Goal: Transaction & Acquisition: Purchase product/service

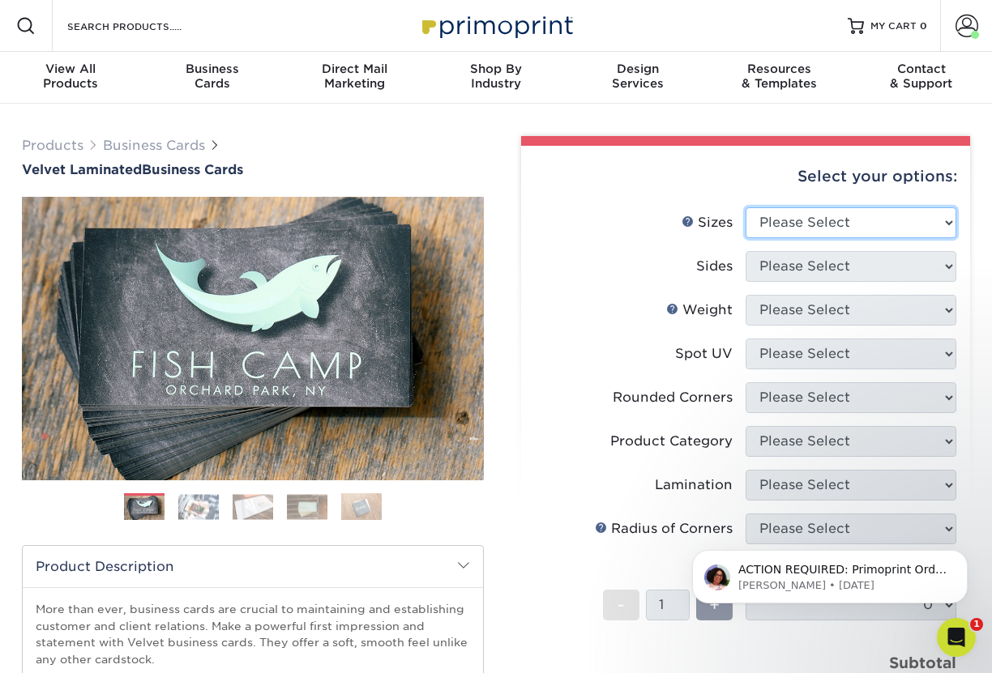
click at [852, 220] on select "Please Select 1.5" x 3.5" - Mini 1.75" x 3.5" - Mini 2" x 2" - Square 2" x 3" -…" at bounding box center [851, 222] width 211 height 31
select select "2.00x3.50"
click at [746, 207] on select "Please Select 1.5" x 3.5" - Mini 1.75" x 3.5" - Mini 2" x 2" - Square 2" x 3" -…" at bounding box center [851, 222] width 211 height 31
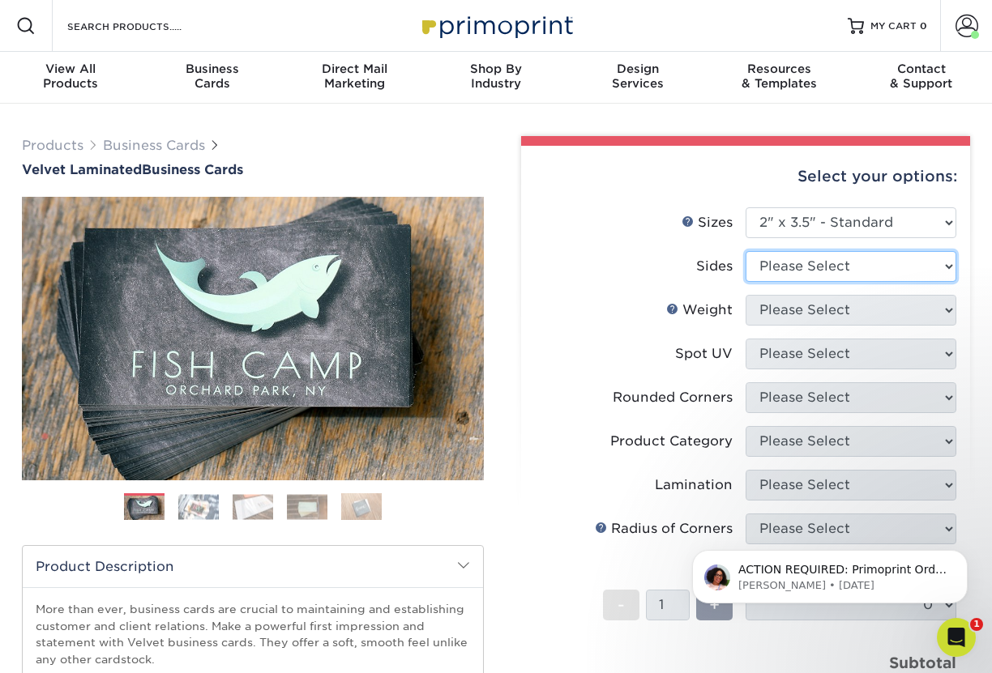
click at [848, 269] on select "Please Select Print Both Sides Print Front Only" at bounding box center [851, 266] width 211 height 31
select select "13abbda7-1d64-4f25-8bb2-c179b224825d"
click at [746, 251] on select "Please Select Print Both Sides Print Front Only" at bounding box center [851, 266] width 211 height 31
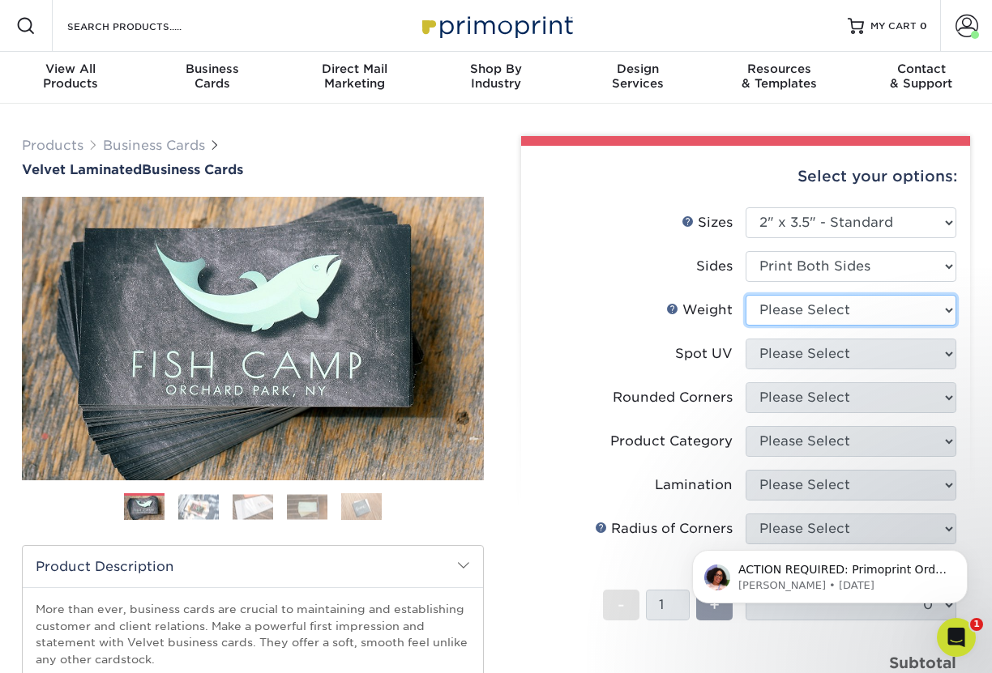
click at [844, 308] on select "Please Select 16PT" at bounding box center [851, 310] width 211 height 31
select select "16PT"
click at [746, 295] on select "Please Select 16PT" at bounding box center [851, 310] width 211 height 31
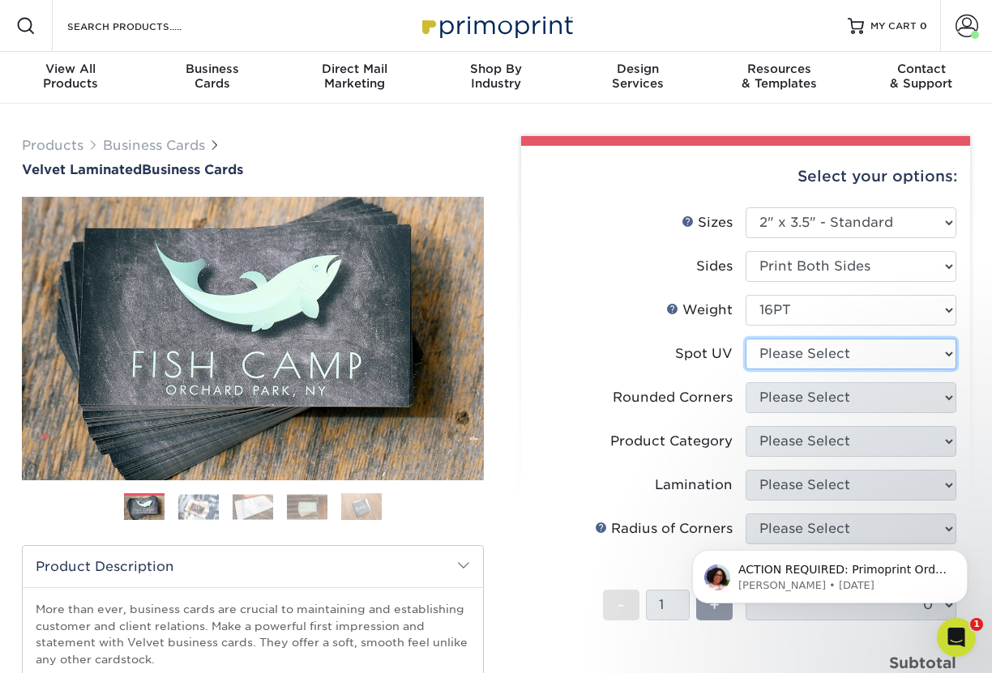
click at [830, 348] on select "Please Select No Spot UV Front and Back (Both Sides) Front Only Back Only" at bounding box center [851, 354] width 211 height 31
select select "3"
click at [746, 339] on select "Please Select No Spot UV Front and Back (Both Sides) Front Only Back Only" at bounding box center [851, 354] width 211 height 31
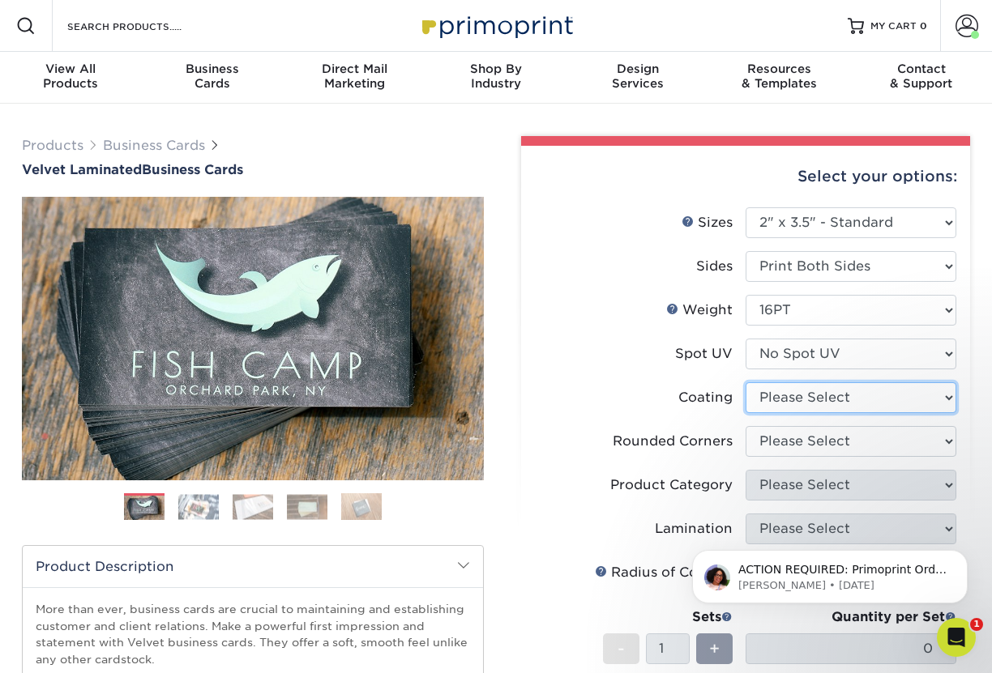
click at [827, 395] on select at bounding box center [851, 397] width 211 height 31
select select "3e7618de-abca-4bda-9f97-8b9129e913d8"
click at [746, 382] on select at bounding box center [851, 397] width 211 height 31
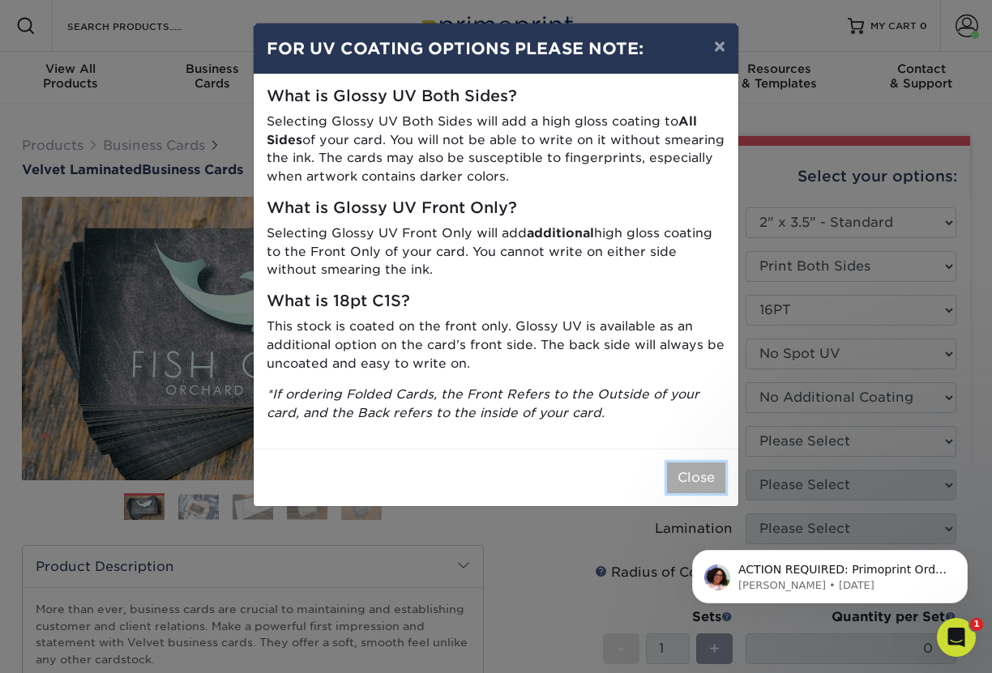
click at [707, 476] on button "Close" at bounding box center [696, 478] width 58 height 31
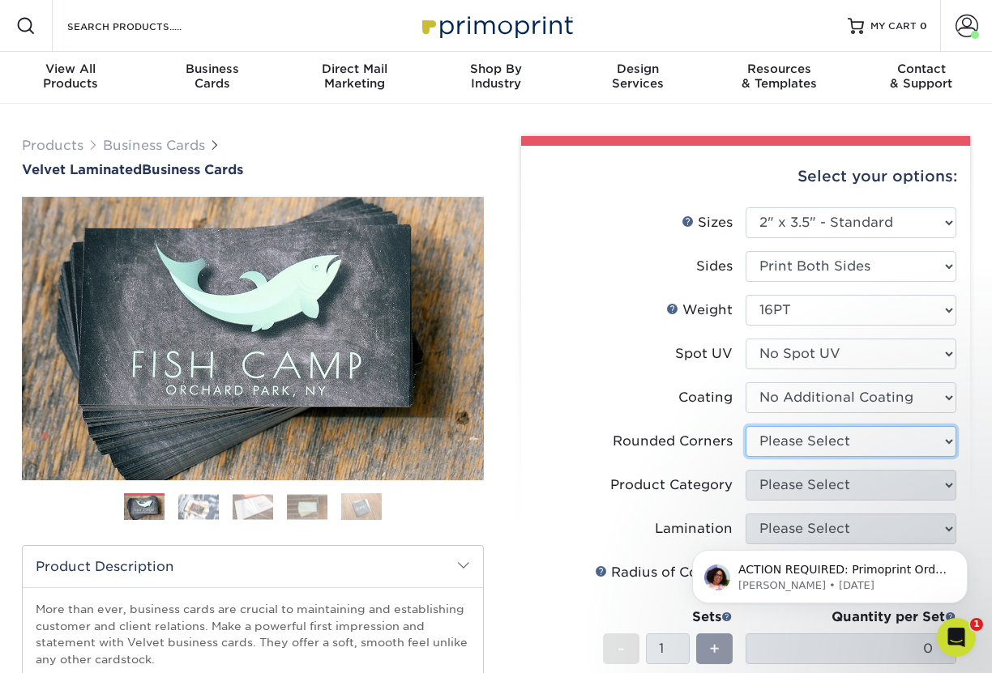
click at [811, 447] on select "Please Select Yes - Round 2 Corners Yes - Round 4 Corners No" at bounding box center [851, 441] width 211 height 31
select select "0"
click at [746, 426] on select "Please Select Yes - Round 2 Corners Yes - Round 4 Corners No" at bounding box center [851, 441] width 211 height 31
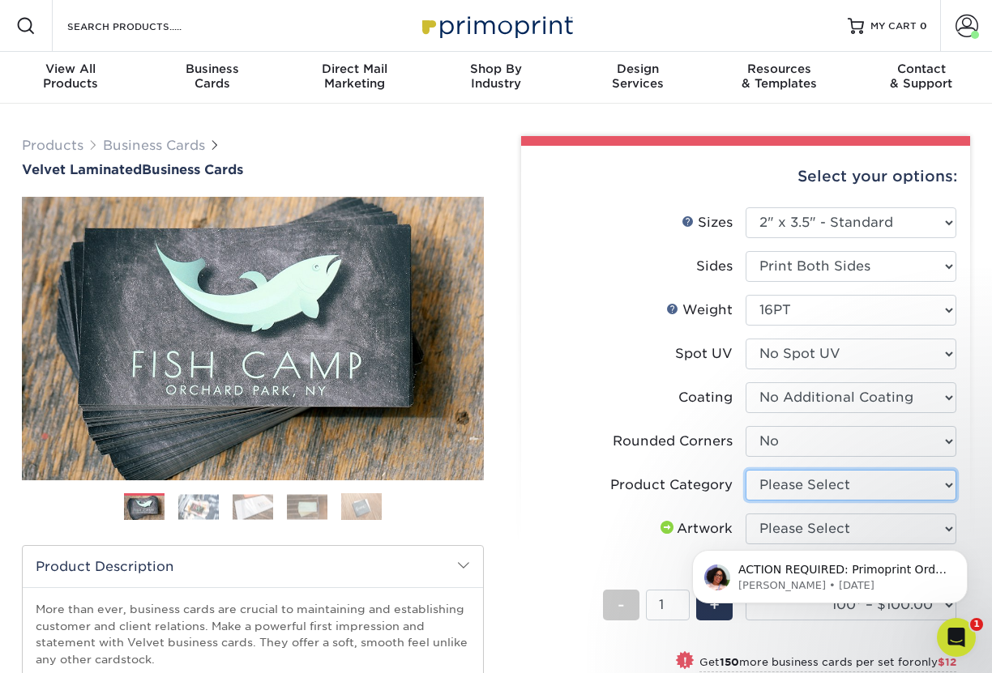
click at [819, 482] on select "Please Select Business Cards" at bounding box center [851, 485] width 211 height 31
select select "3b5148f1-0588-4f88-a218-97bcfdce65c1"
click at [746, 470] on select "Please Select Business Cards" at bounding box center [851, 485] width 211 height 31
drag, startPoint x: 1517, startPoint y: 1032, endPoint x: 837, endPoint y: 523, distance: 849.3
click at [837, 523] on body "ACTION REQUIRED: Primoprint Order 2593-25648-81498-2 Good morning George, Thank…" at bounding box center [829, 573] width 311 height 100
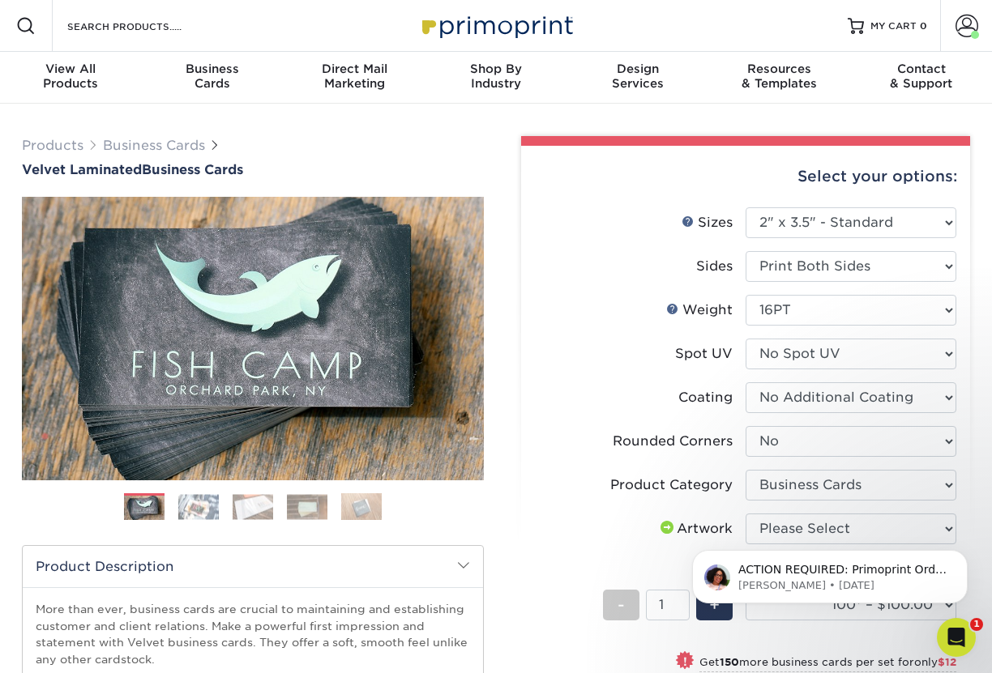
click at [842, 528] on body "ACTION REQUIRED: Primoprint Order 2593-25648-81498-2 Good morning George, Thank…" at bounding box center [829, 573] width 311 height 100
click at [866, 531] on body "ACTION REQUIRED: Primoprint Order 2593-25648-81498-2 Good morning George, Thank…" at bounding box center [829, 573] width 311 height 100
click at [765, 576] on p "ACTION REQUIRED: Primoprint Order 2593-25648-81498-2 Good morning George, Thank…" at bounding box center [842, 570] width 209 height 16
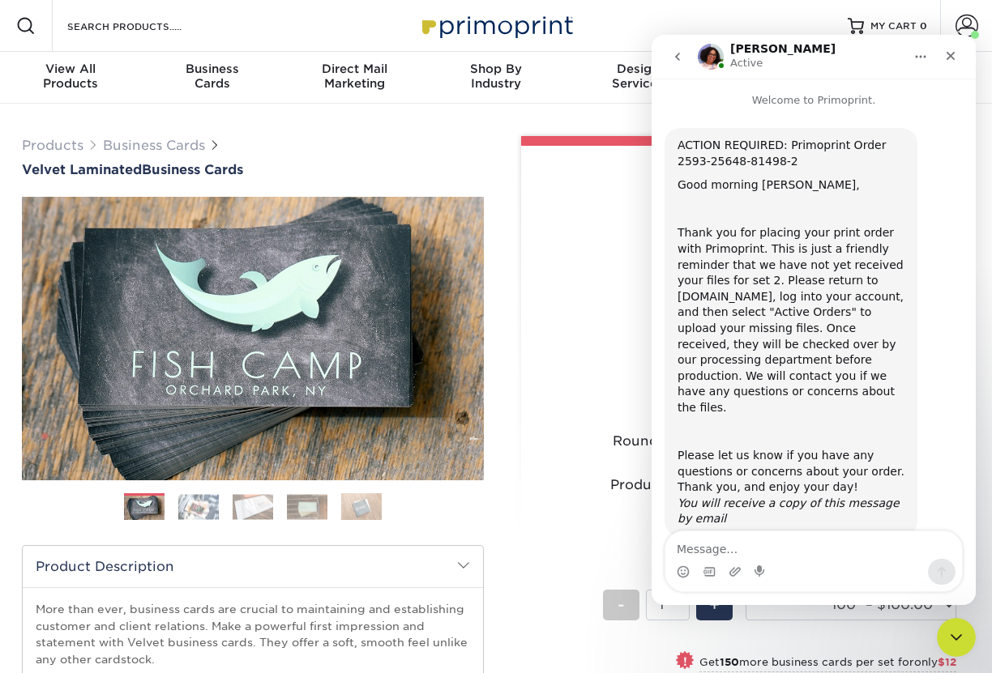
scroll to position [8, 0]
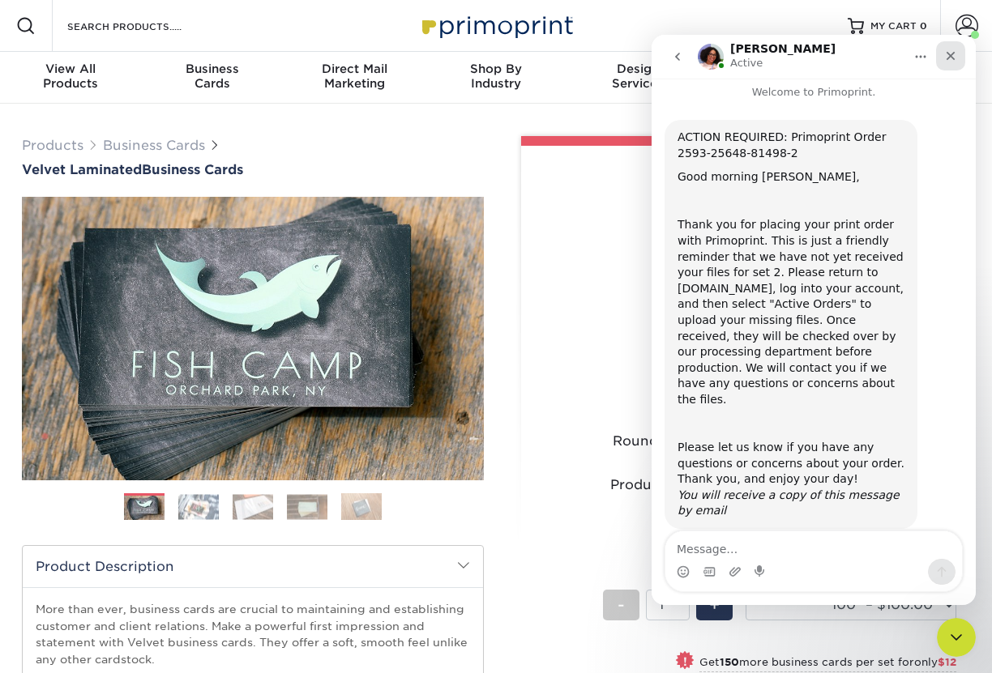
click at [955, 50] on icon "Close" at bounding box center [950, 55] width 13 height 13
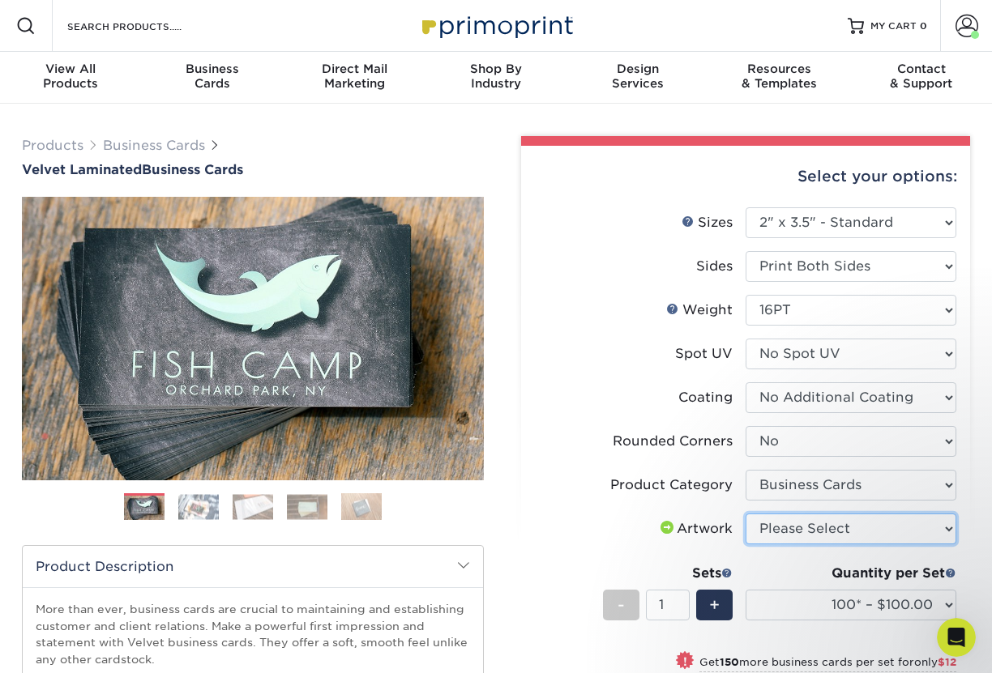
click at [897, 524] on select "Please Select I will upload files I need a design - $100" at bounding box center [851, 529] width 211 height 31
select select "upload"
click at [746, 514] on select "Please Select I will upload files I need a design - $100" at bounding box center [851, 529] width 211 height 31
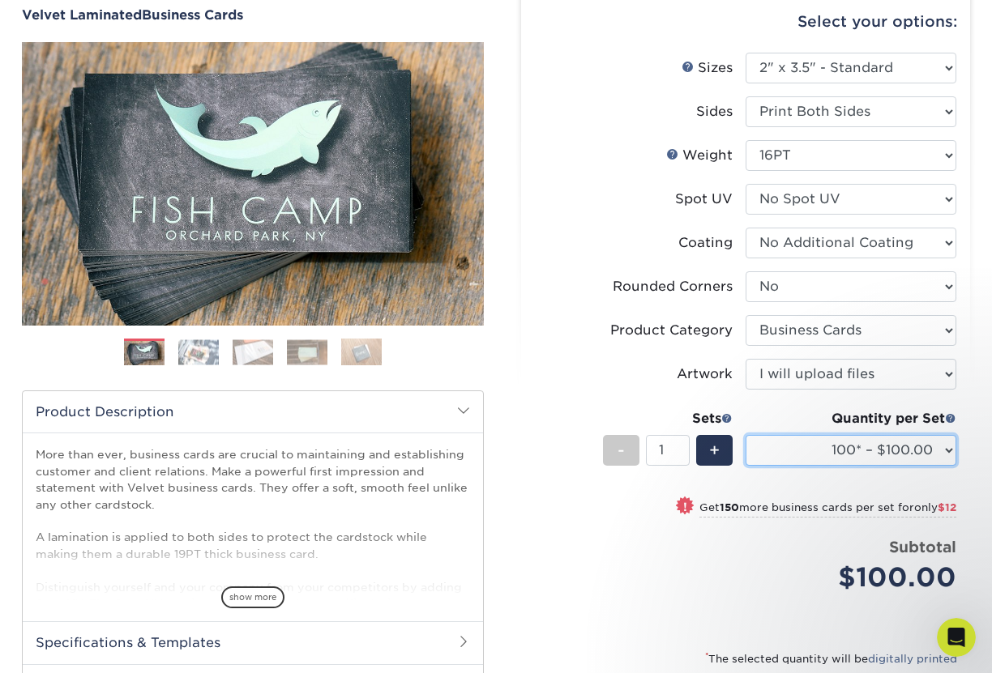
click at [849, 450] on select "100* – $100.00 250* – $112.00 500 – $120.00 1000 – $156.00 2500 – $307.00 5000 …" at bounding box center [851, 450] width 211 height 31
select select "250* – $112.00"
click at [746, 435] on select "100* – $100.00 250* – $112.00 500 – $120.00 1000 – $156.00 2500 – $307.00 5000 …" at bounding box center [851, 450] width 211 height 31
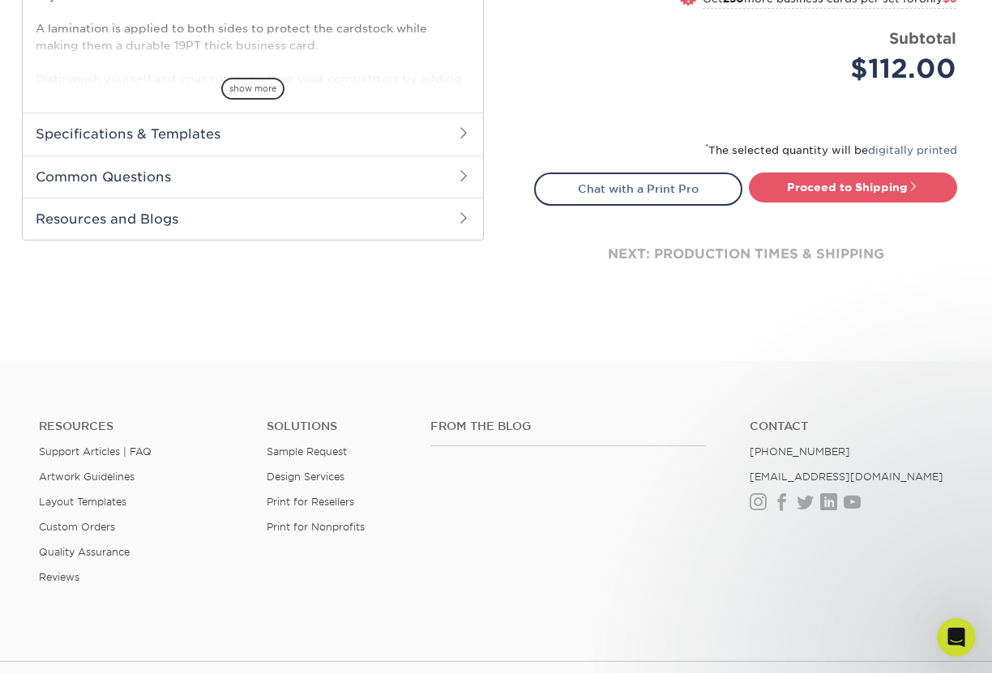
scroll to position [669, 0]
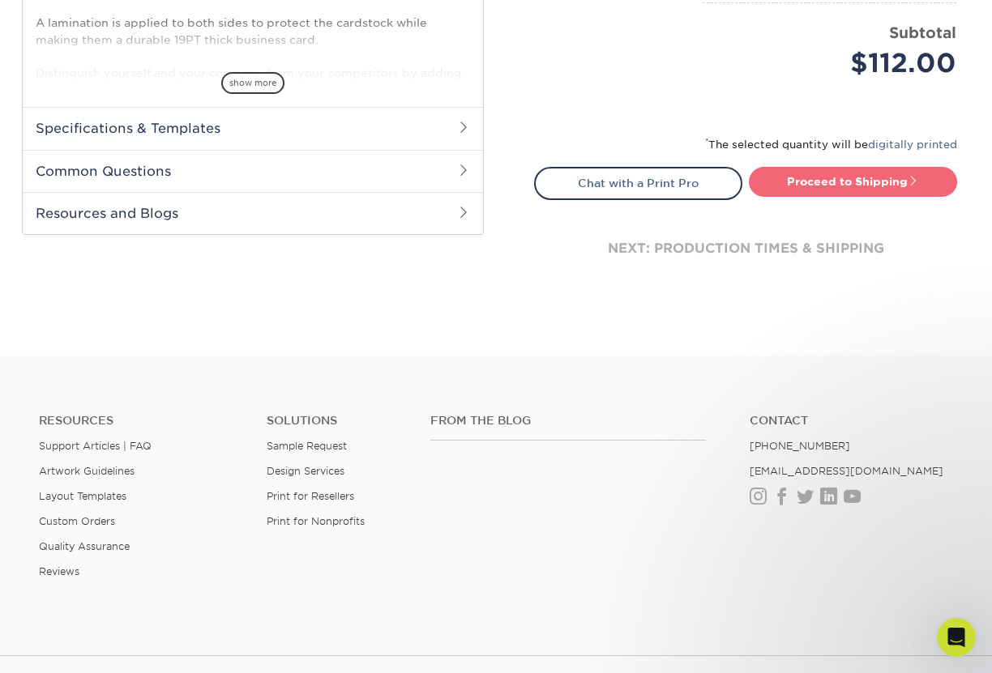
click at [887, 186] on link "Proceed to Shipping" at bounding box center [853, 181] width 208 height 29
type input "Set 1"
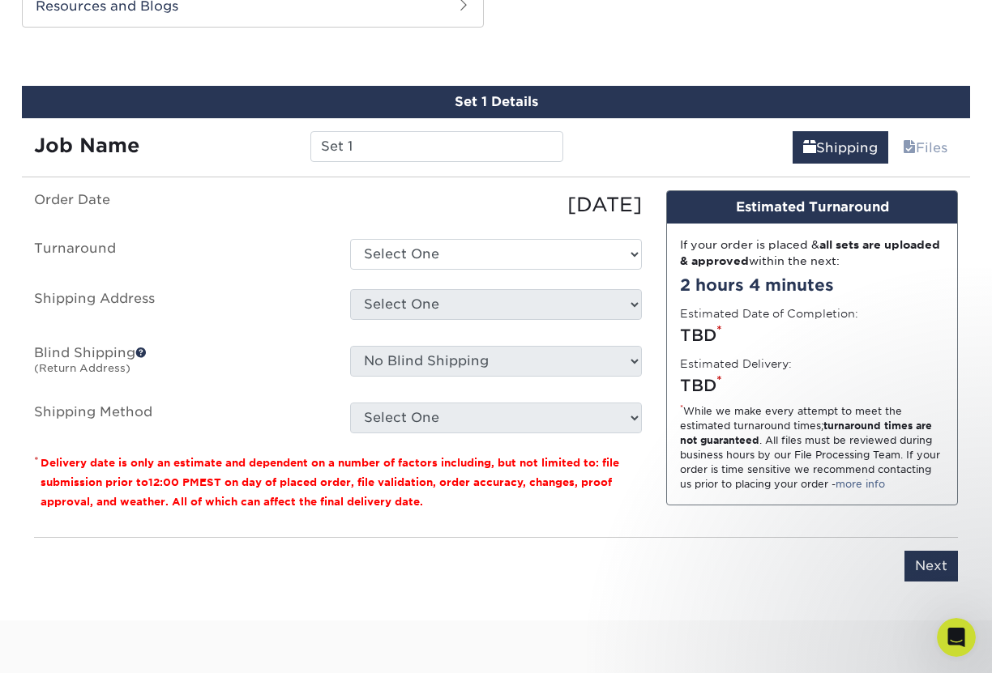
scroll to position [881, 0]
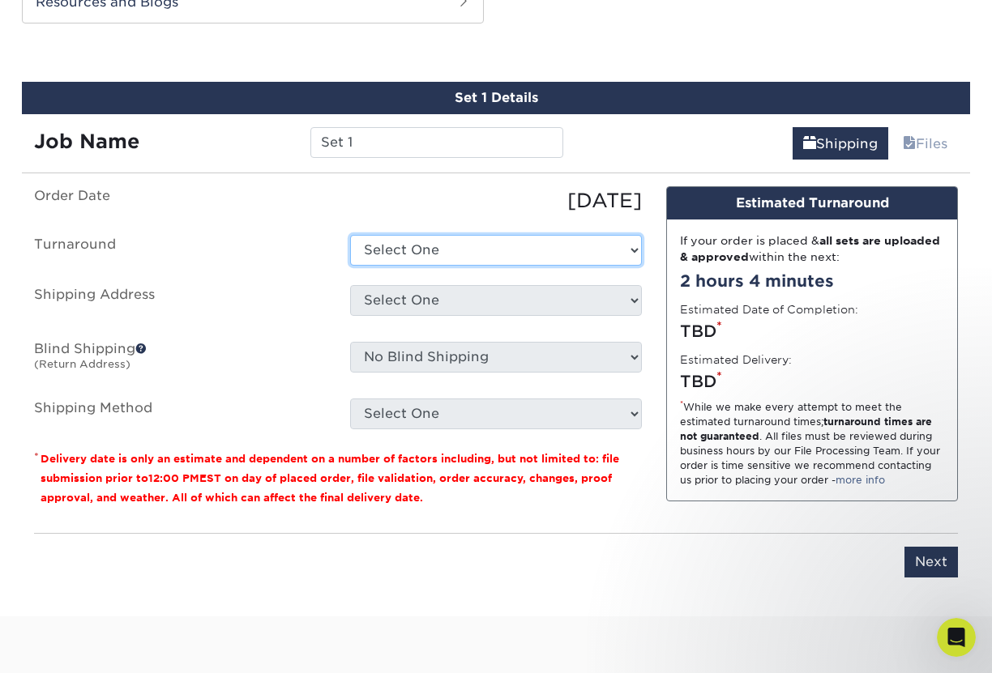
click at [591, 254] on select "Select One 2-4 Business Days 2 Day Next Business Day" at bounding box center [496, 250] width 292 height 31
select select "cb254759-61b2-41e5-bb52-a60bae6392c4"
click at [350, 235] on select "Select One 2-4 Business Days 2 Day Next Business Day" at bounding box center [496, 250] width 292 height 31
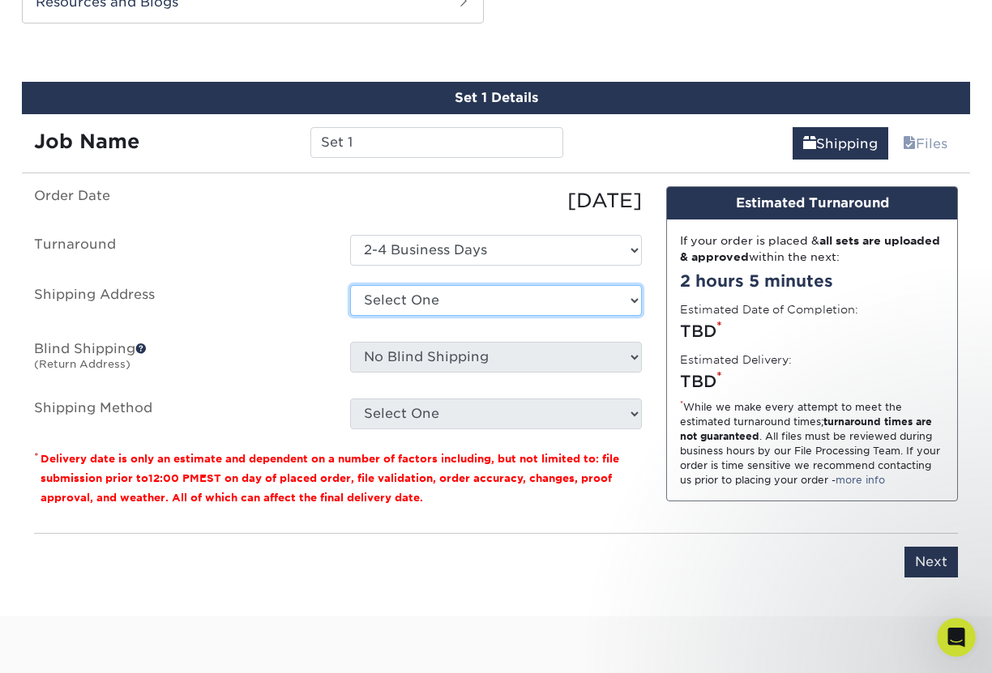
click at [581, 298] on select "Select One Daniel Ramirez Orlando Office Red 6 AR - Denver Tim Fitzpatrick + Ad…" at bounding box center [496, 300] width 292 height 31
select select "newaddress"
click at [350, 285] on select "Select One Daniel Ramirez Orlando Office Red 6 AR - Denver Tim Fitzpatrick + Ad…" at bounding box center [496, 300] width 292 height 31
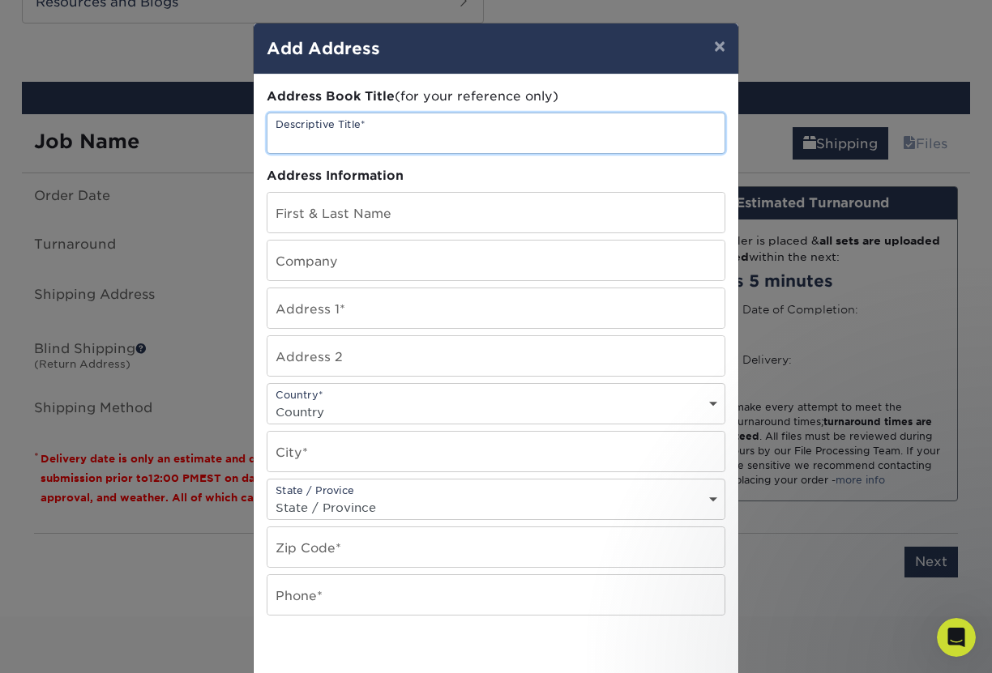
click at [429, 138] on input "text" at bounding box center [495, 133] width 457 height 40
type input "Red 6 AR Santa Monica"
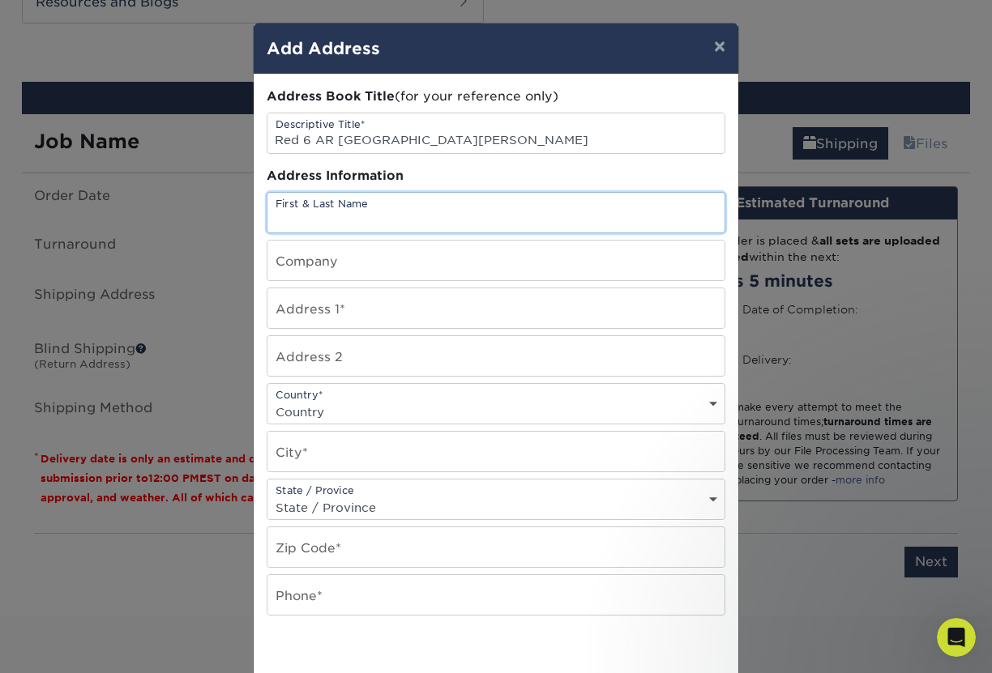
click at [415, 212] on input "text" at bounding box center [495, 213] width 457 height 40
type input "Trevor Gravesandle"
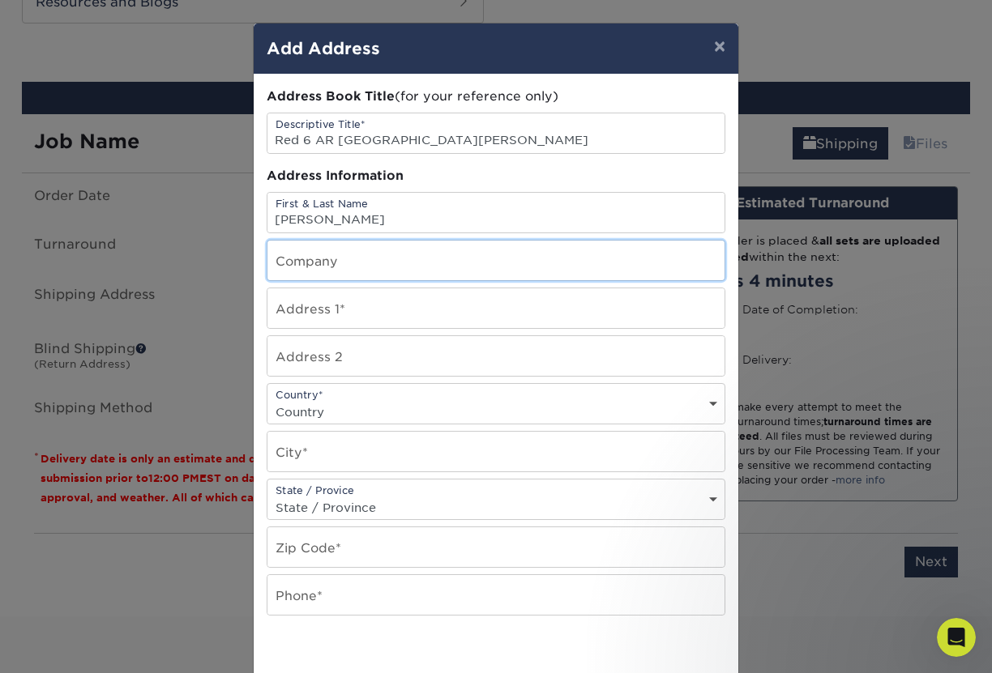
click at [353, 250] on input "text" at bounding box center [495, 261] width 457 height 40
type input "Red 6 AR"
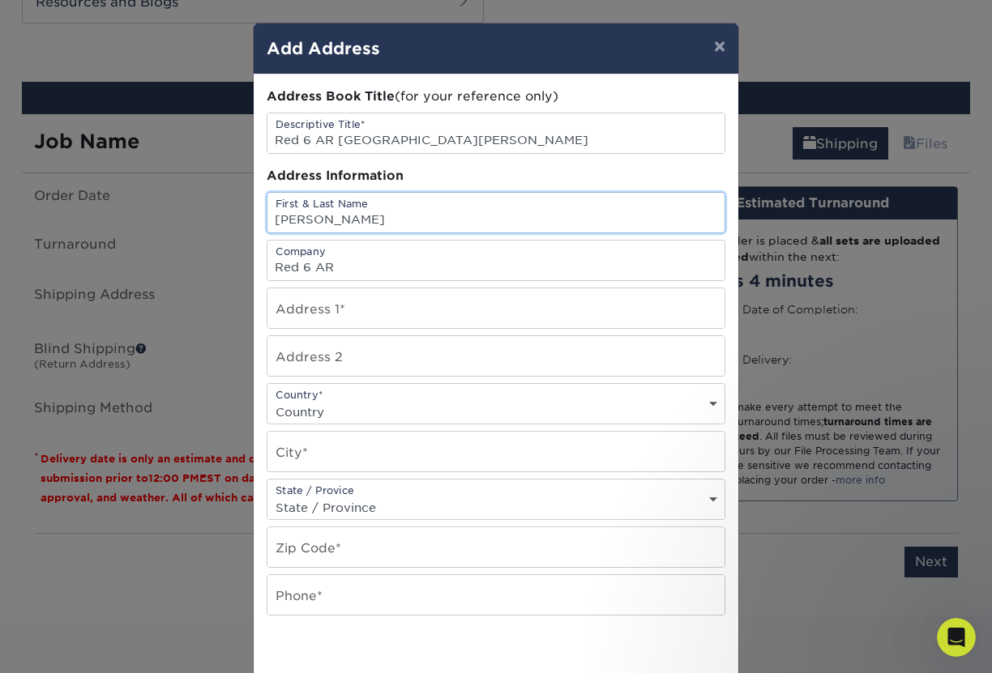
click at [428, 225] on input "Trevor Gravesandle" at bounding box center [495, 213] width 457 height 40
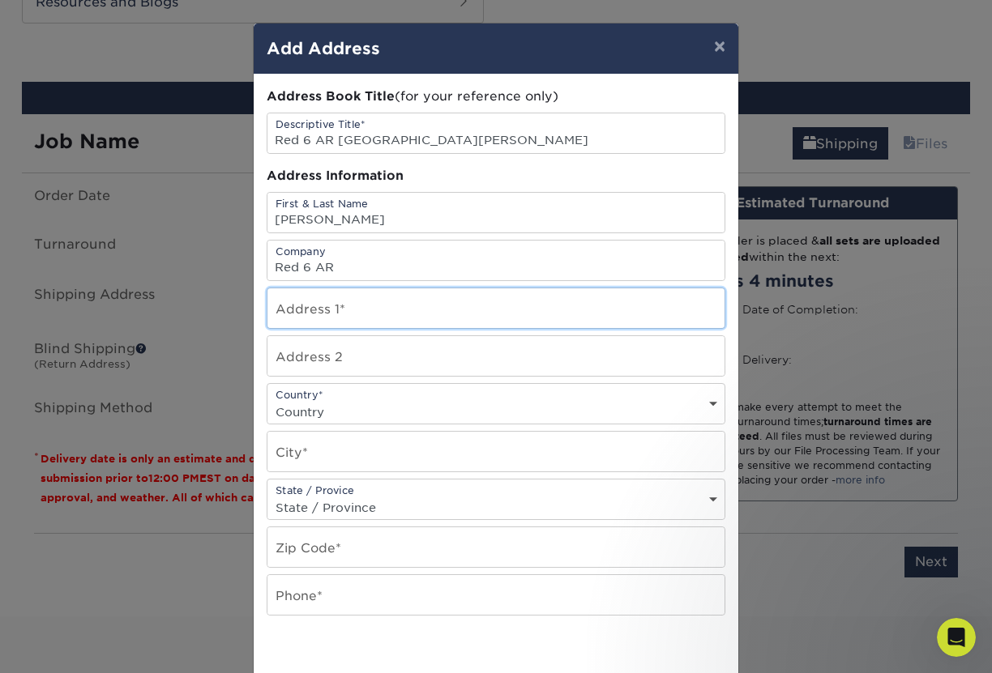
click at [361, 303] on input "text" at bounding box center [495, 308] width 457 height 40
click at [311, 310] on input "text" at bounding box center [495, 308] width 457 height 40
paste input "2601 Ocean Park Blvd"
type input "2601 Ocean Park Blvd"
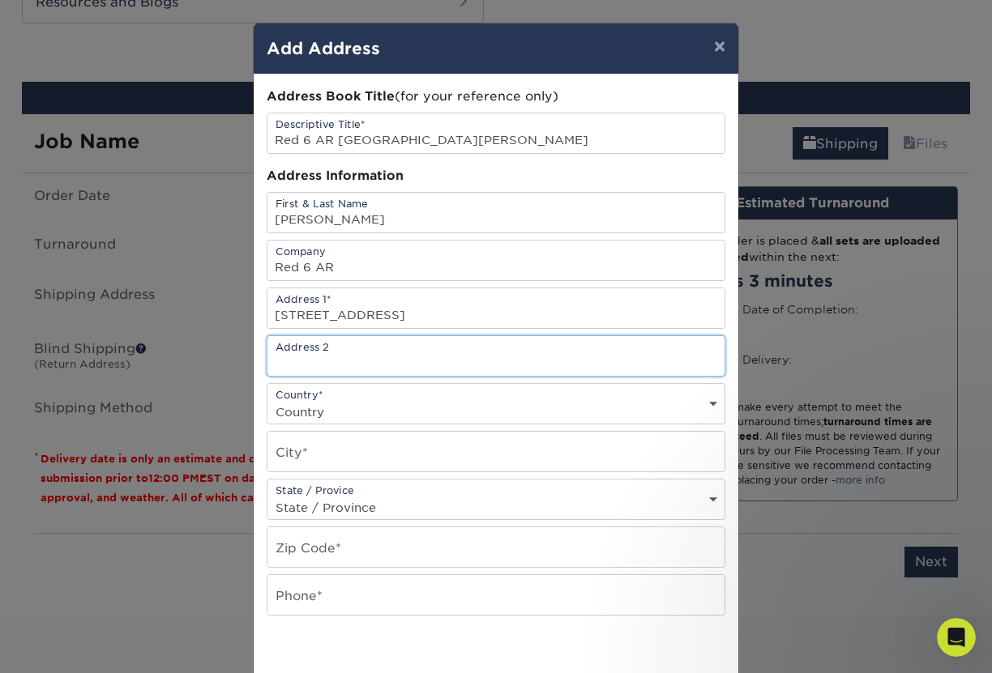
click at [297, 360] on input "text" at bounding box center [495, 356] width 457 height 40
paste input "Ste 214"
type input "Ste 214"
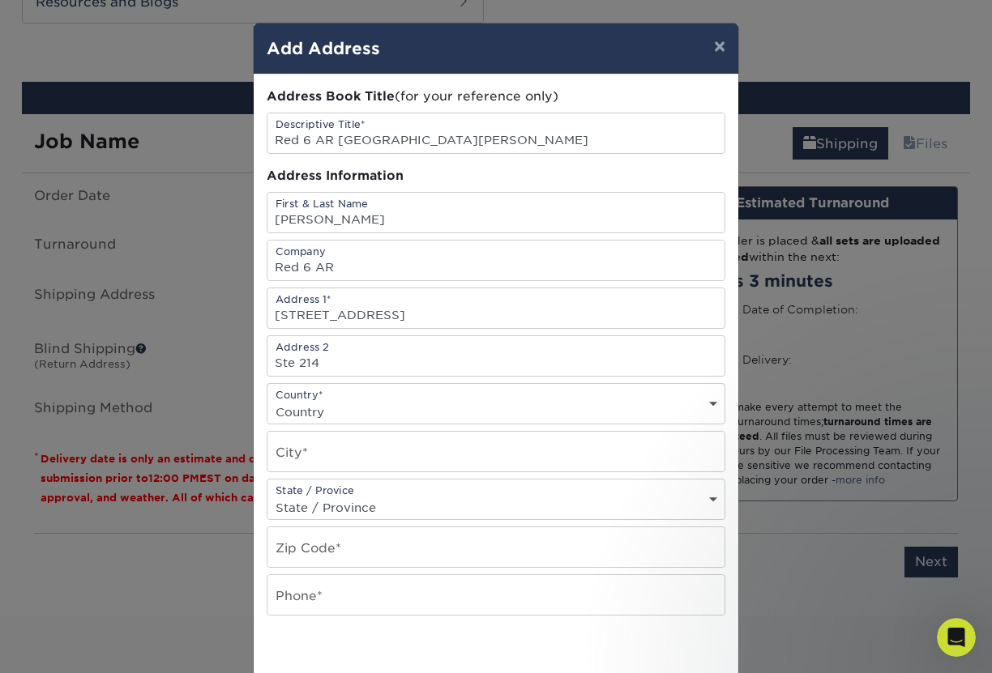
click at [366, 409] on select "Country United States Canada ----------------------------- Afghanistan Albania …" at bounding box center [495, 412] width 457 height 24
select select "US"
click at [267, 400] on select "Country United States Canada ----------------------------- Afghanistan Albania …" at bounding box center [495, 412] width 457 height 24
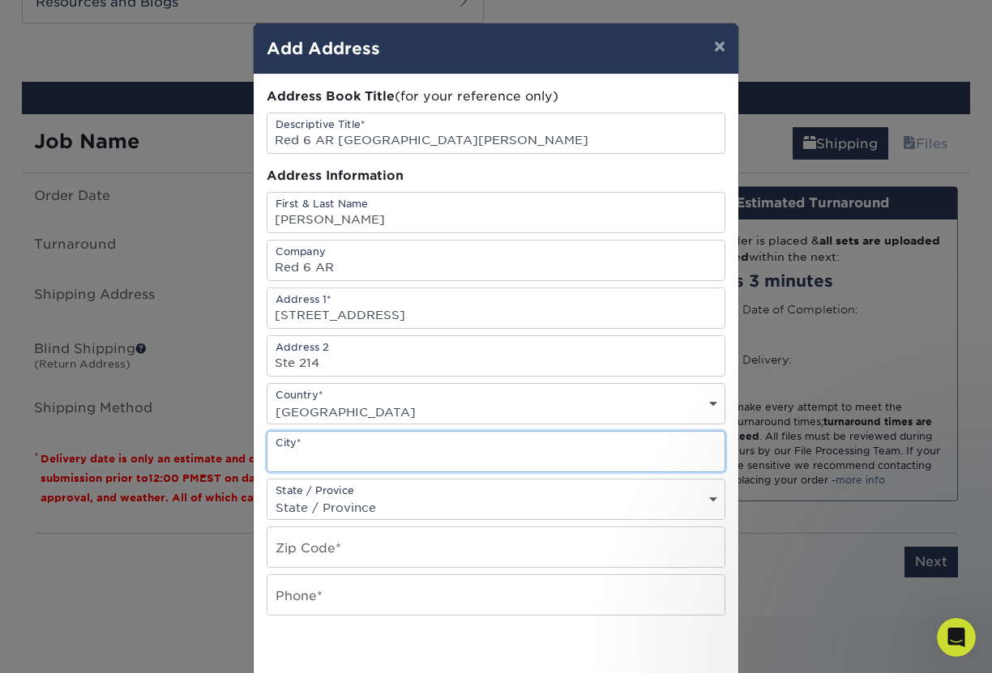
click at [336, 447] on input "text" at bounding box center [495, 452] width 457 height 40
type input "Santa Monica"
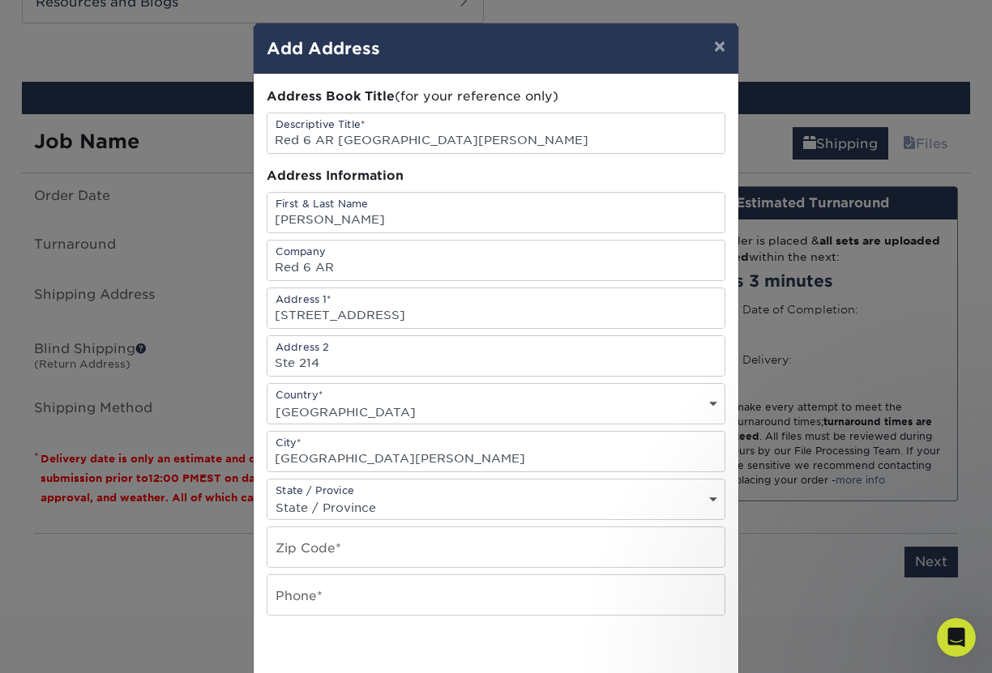
click at [320, 500] on select "State / Province Alabama Alaska Arizona Arkansas California Colorado Connecticu…" at bounding box center [495, 508] width 457 height 24
select select "CA"
click at [267, 496] on select "State / Province Alabama Alaska Arizona Arkansas California Colorado Connecticu…" at bounding box center [495, 508] width 457 height 24
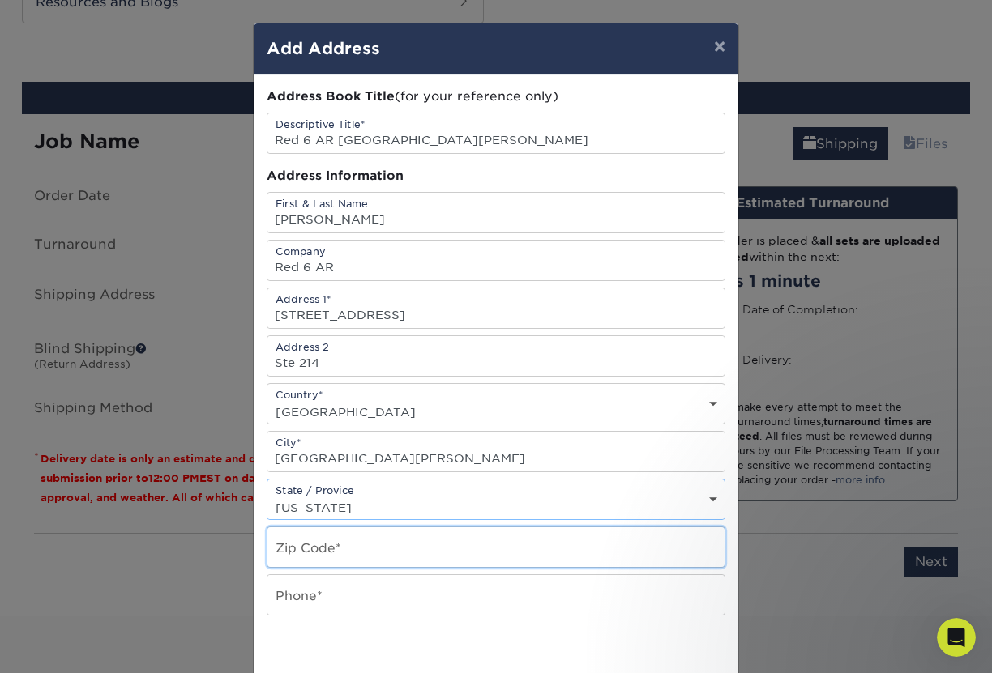
click at [314, 541] on input "text" at bounding box center [495, 548] width 457 height 40
paste input "90405"
type input "90405"
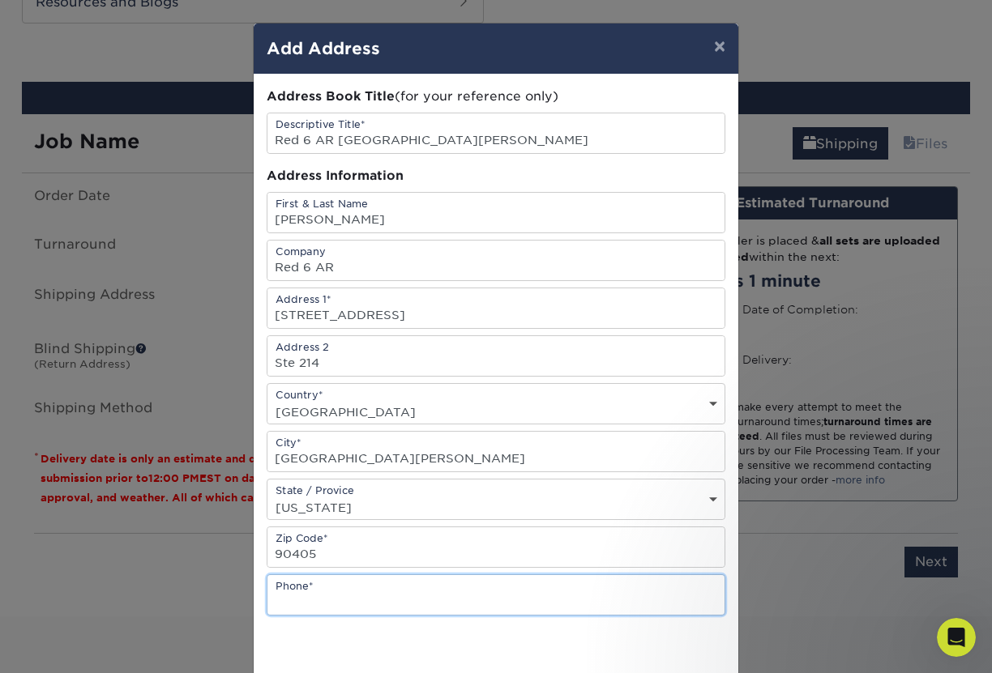
click at [327, 588] on input "text" at bounding box center [495, 595] width 457 height 40
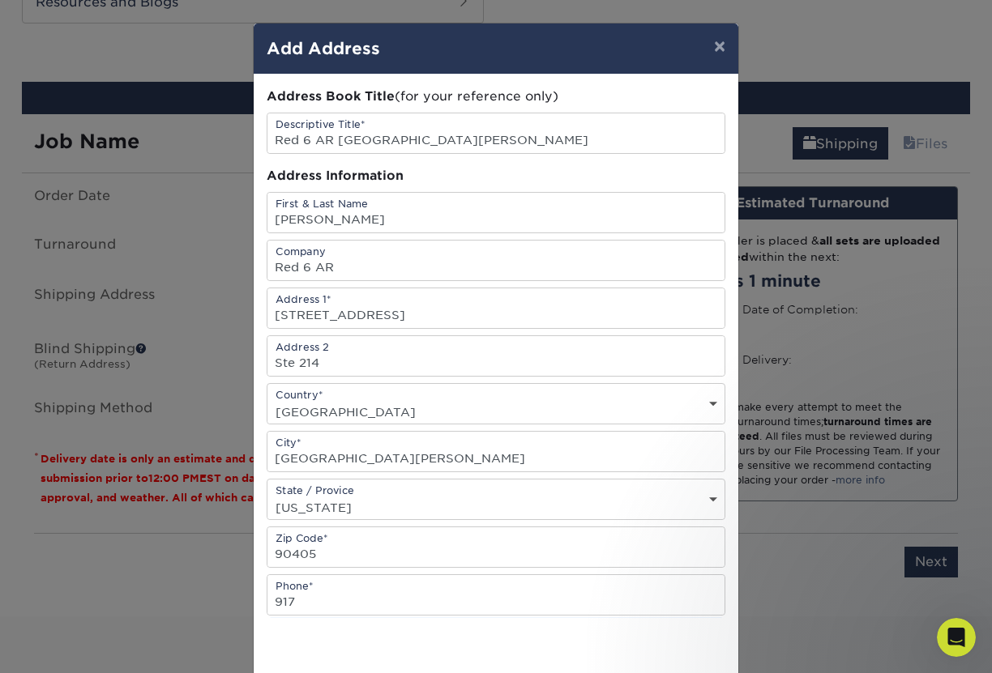
click at [622, 650] on div at bounding box center [496, 666] width 459 height 63
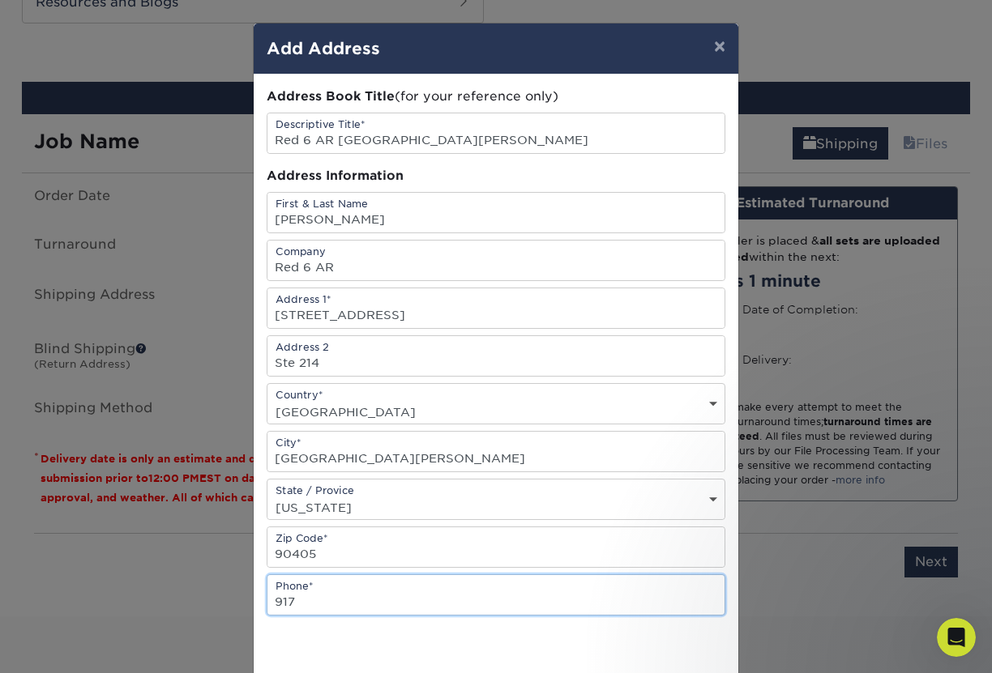
click at [490, 609] on input "917" at bounding box center [495, 595] width 457 height 40
type input "9173749148"
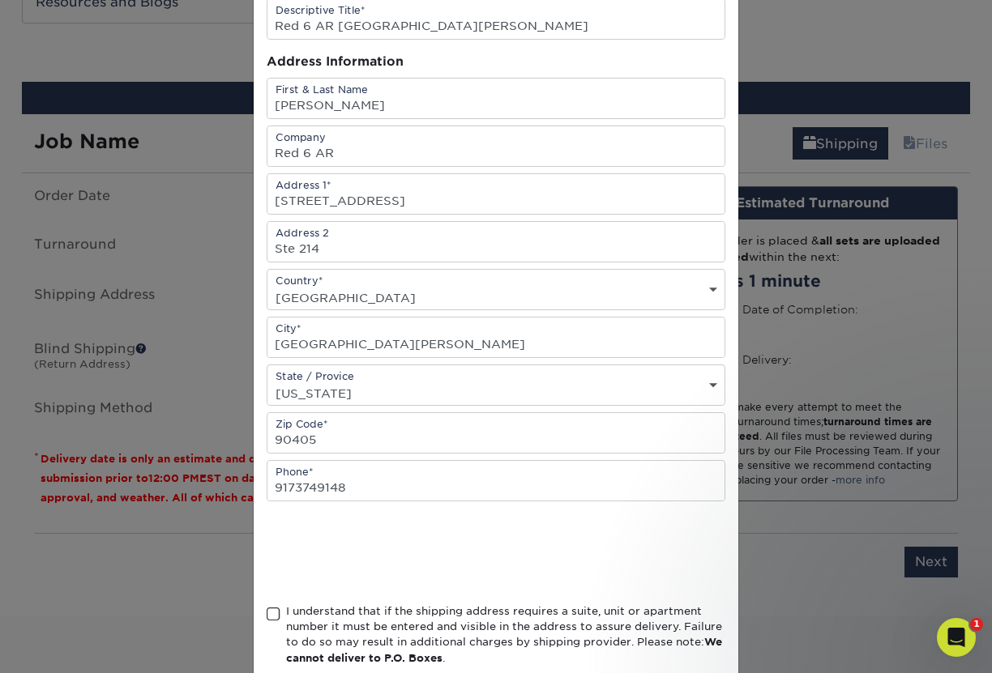
scroll to position [207, 0]
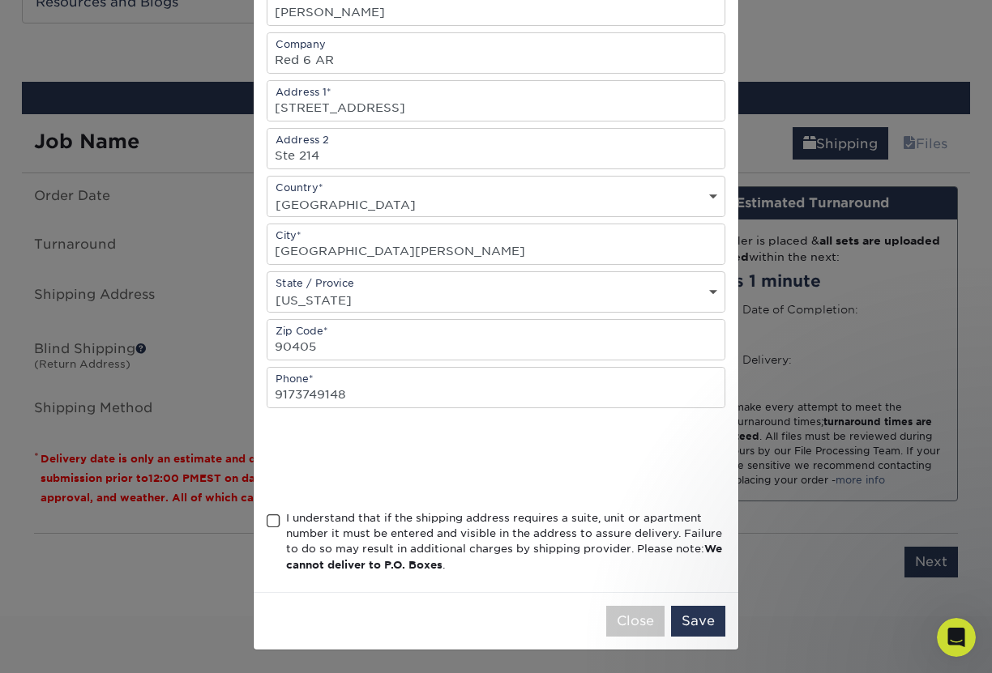
click at [274, 525] on span at bounding box center [274, 521] width 14 height 15
click at [0, 0] on input "I understand that if the shipping address requires a suite, unit or apartment n…" at bounding box center [0, 0] width 0 height 0
click at [697, 616] on button "Save" at bounding box center [698, 621] width 54 height 31
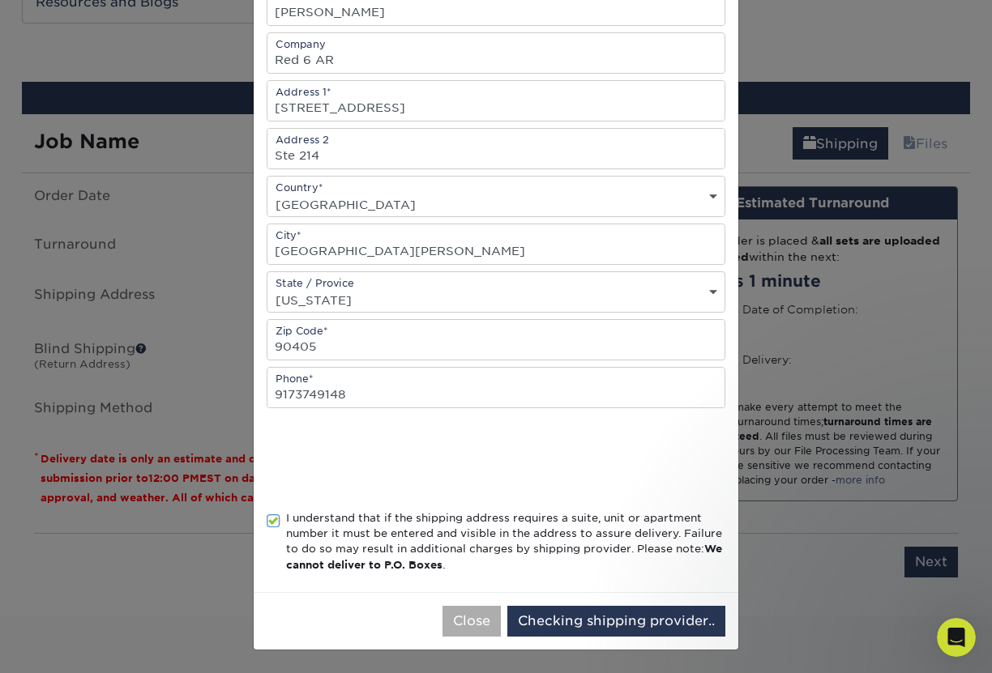
scroll to position [0, 0]
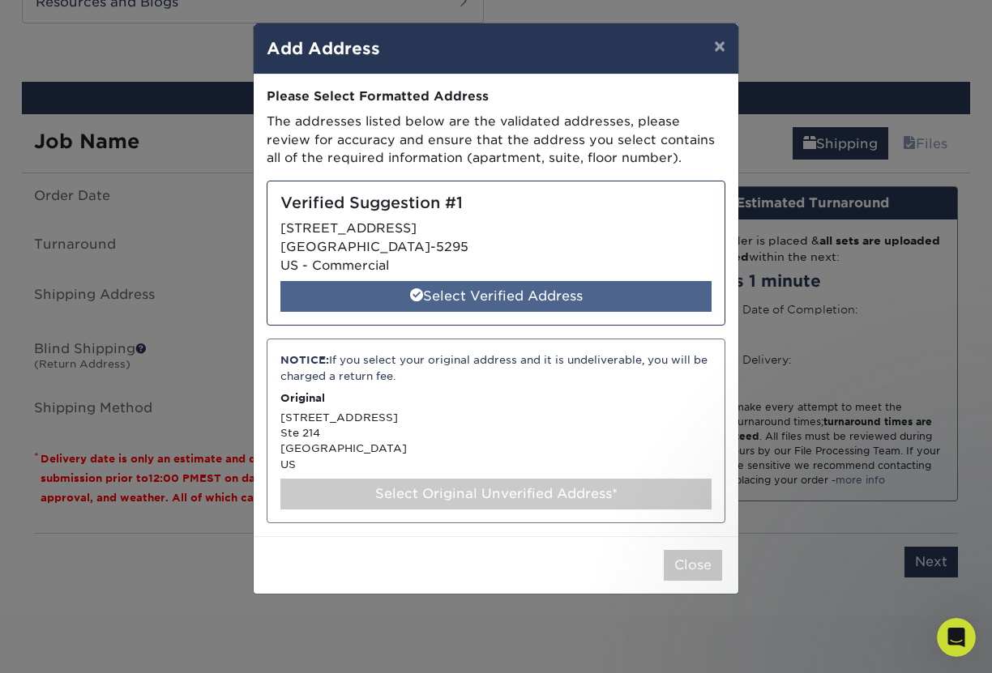
click at [504, 298] on div "Select Verified Address" at bounding box center [495, 296] width 431 height 31
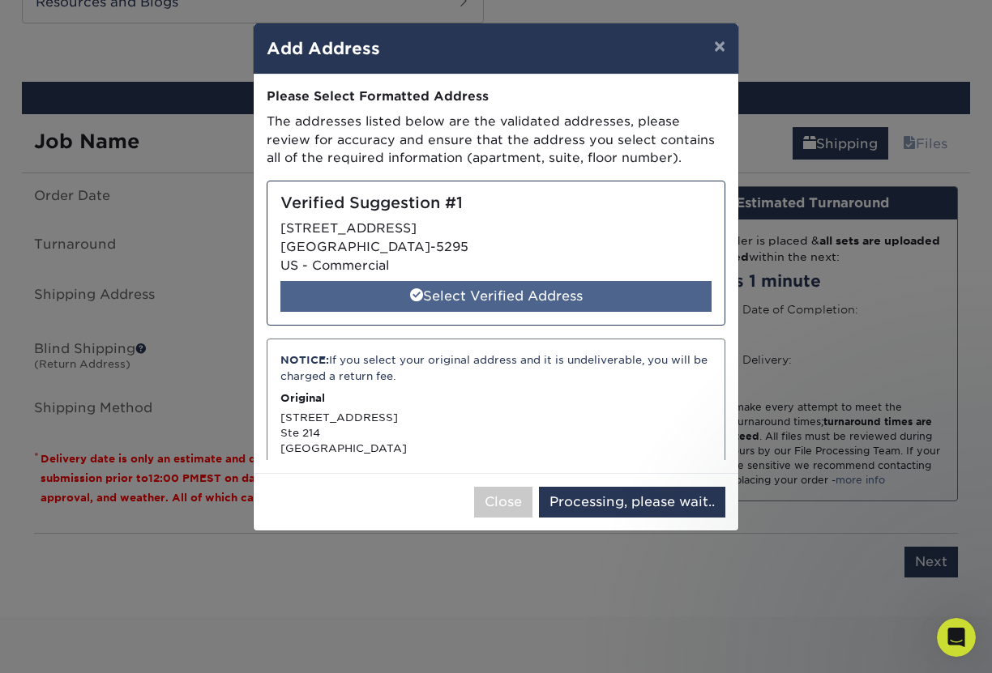
select select "286145"
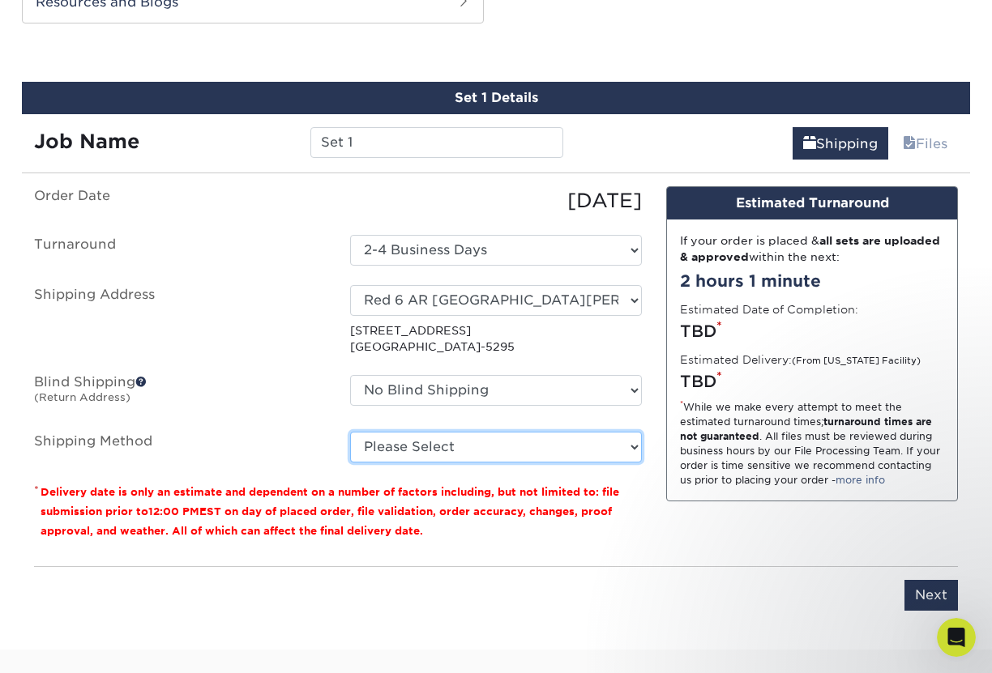
click at [566, 451] on select "Please Select Ground Shipping (+$7.84) 3 Day Shipping Service (+$15.34) 2 Day A…" at bounding box center [496, 447] width 292 height 31
select select "03"
click at [350, 432] on select "Please Select Ground Shipping (+$7.84) 3 Day Shipping Service (+$15.34) 2 Day A…" at bounding box center [496, 447] width 292 height 31
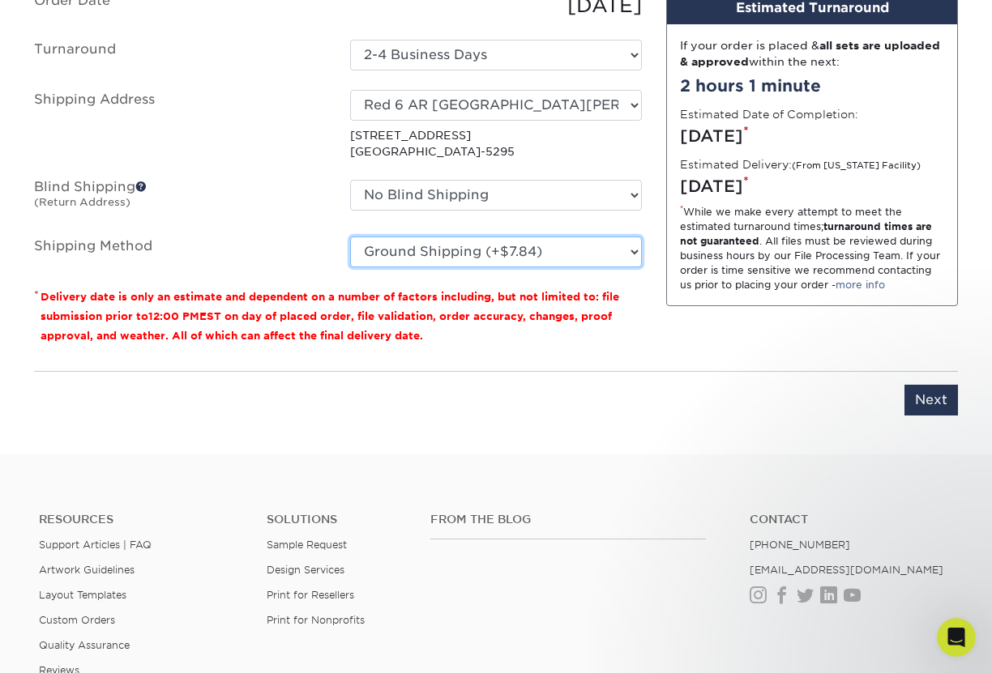
scroll to position [1091, 0]
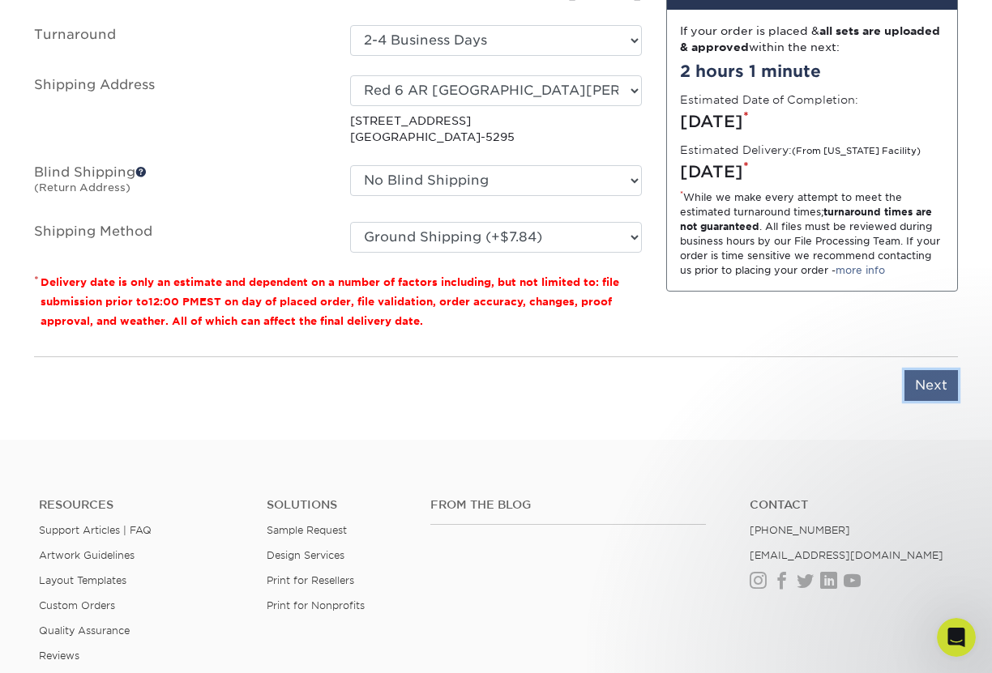
click at [944, 385] on input "Next" at bounding box center [930, 385] width 53 height 31
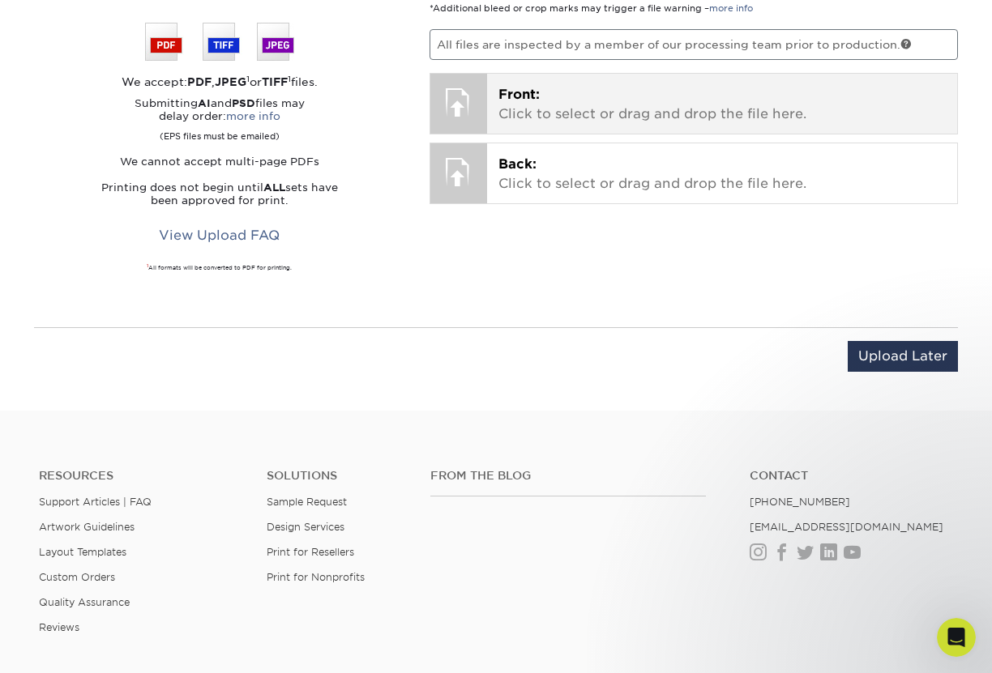
click at [465, 109] on div at bounding box center [458, 102] width 57 height 57
click at [463, 101] on div at bounding box center [458, 102] width 57 height 57
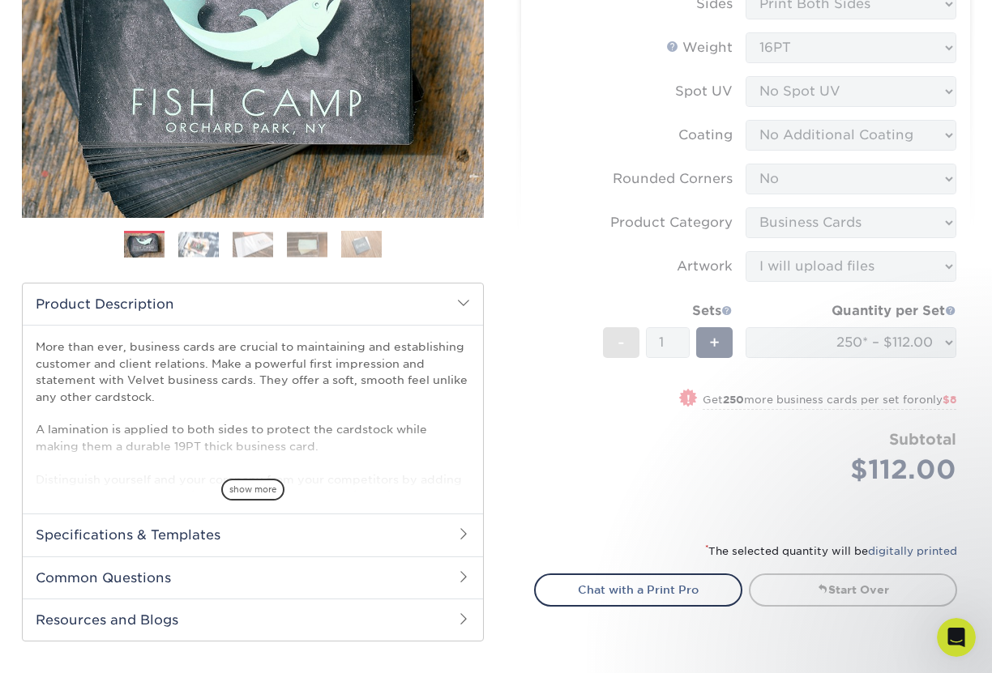
scroll to position [246, 0]
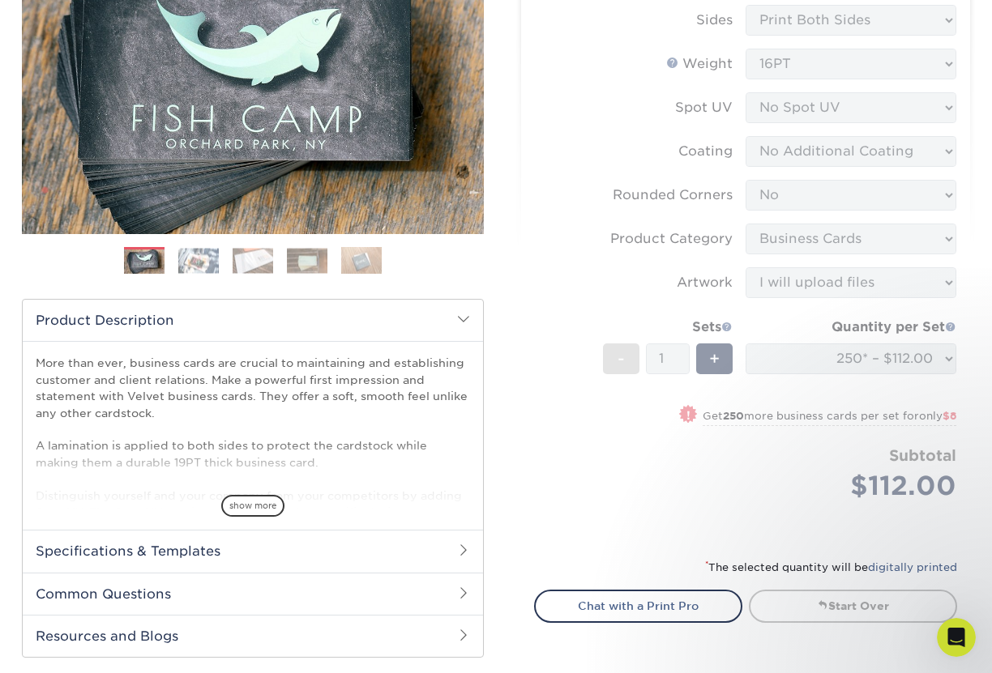
click at [603, 302] on form "Sizes Help Sizes Please Select 1.5" x 3.5" - Mini 1.75" x 3.5" - Mini 2" x 2" -…" at bounding box center [745, 250] width 423 height 578
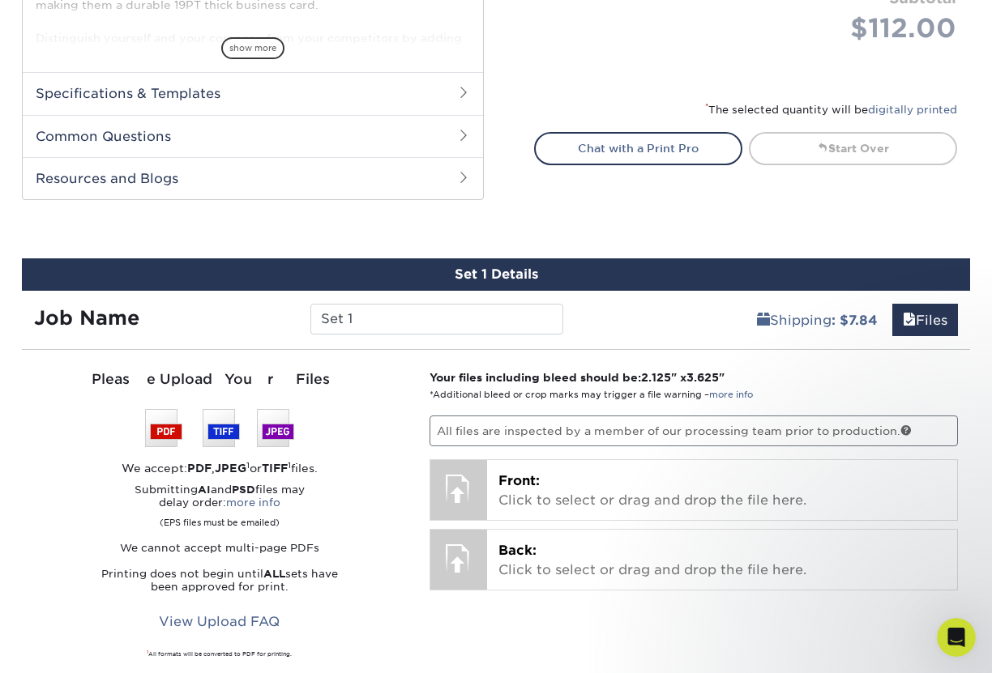
scroll to position [711, 0]
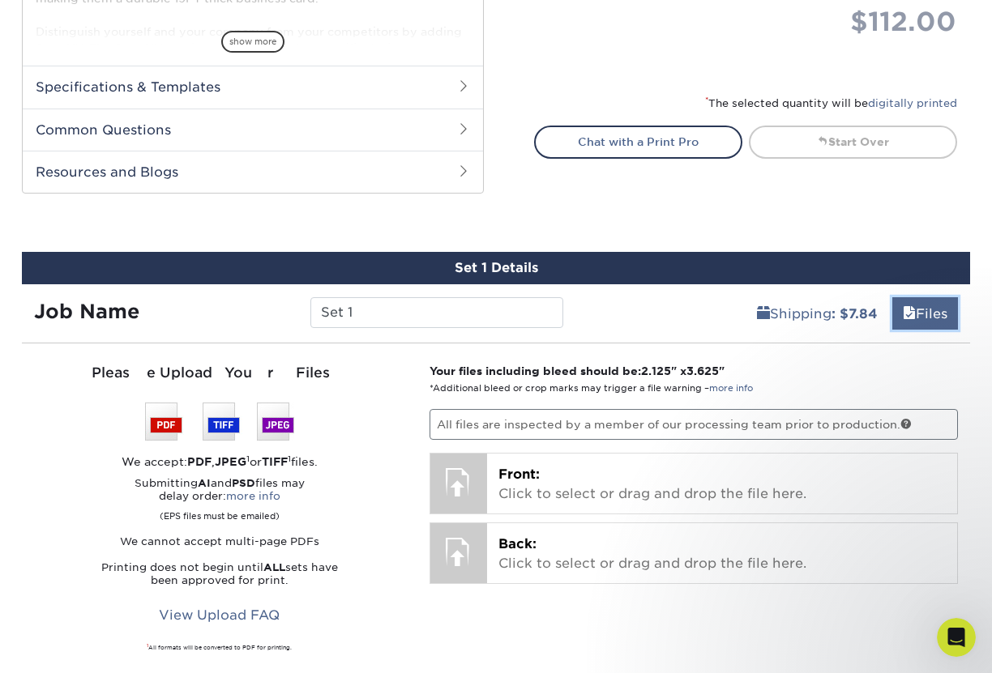
click at [934, 317] on link "Files" at bounding box center [925, 313] width 66 height 32
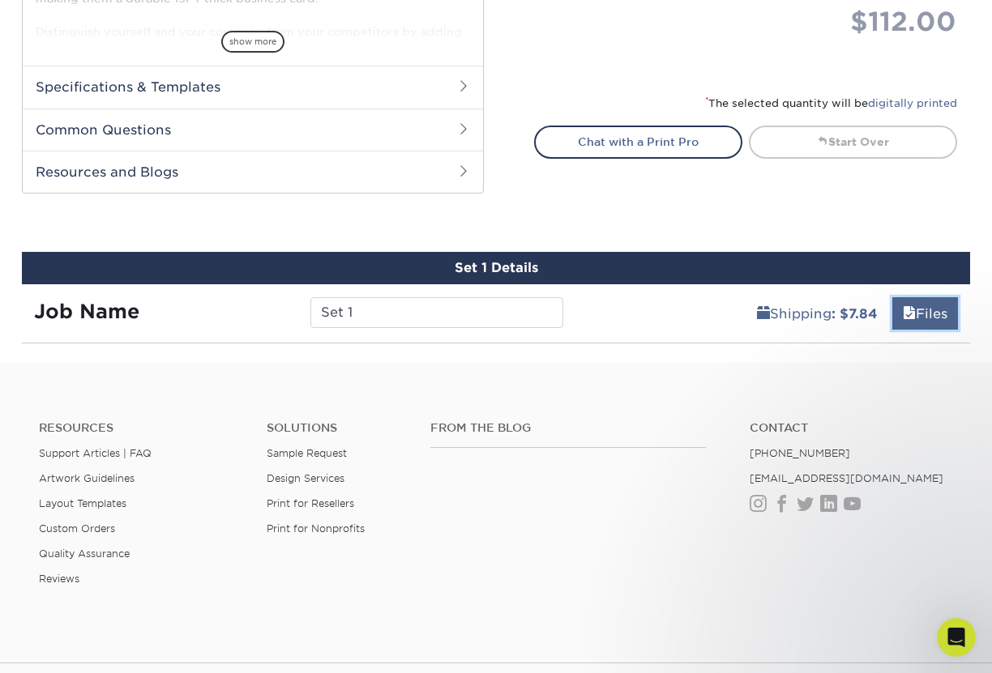
click at [934, 317] on link "Files" at bounding box center [925, 313] width 66 height 32
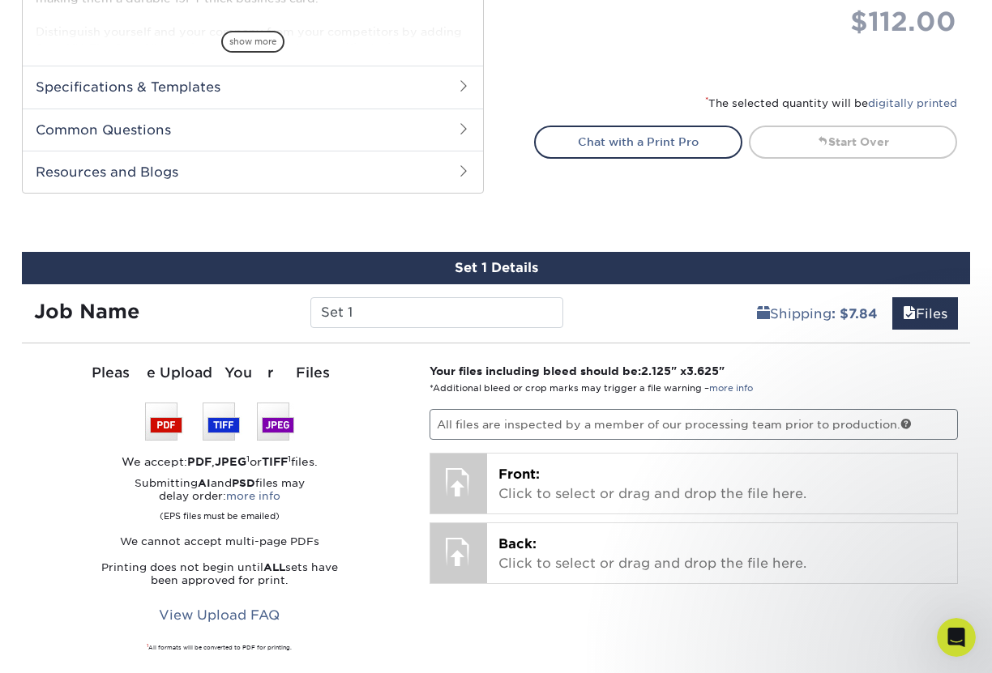
click at [518, 429] on p "All files are inspected by a member of our processing team prior to production." at bounding box center [693, 424] width 529 height 31
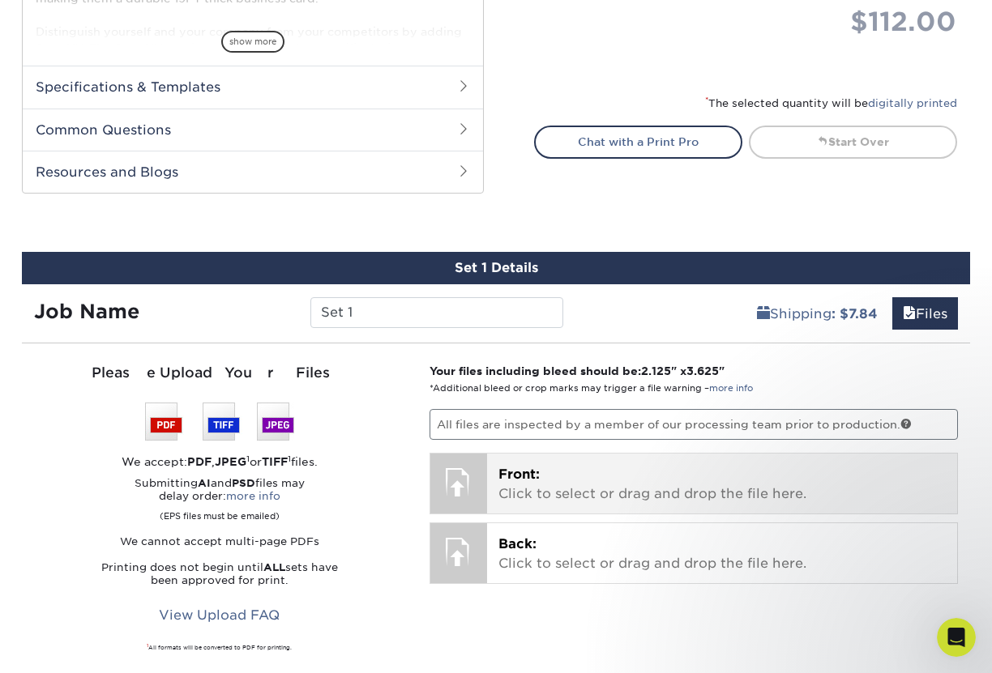
click at [459, 484] on div at bounding box center [458, 482] width 57 height 57
click at [460, 484] on div at bounding box center [458, 482] width 57 height 57
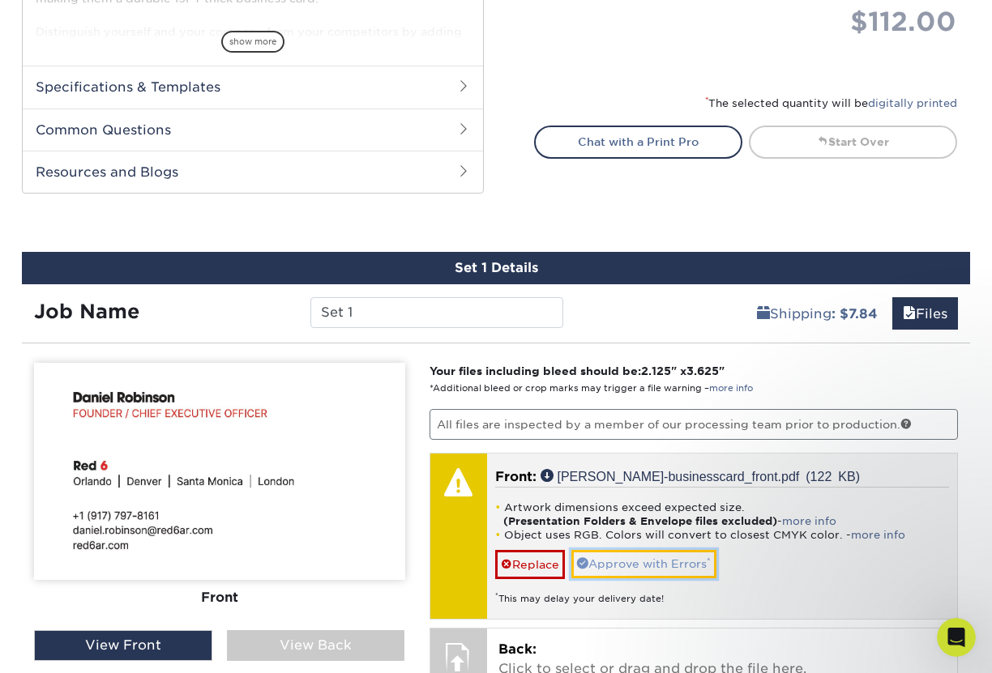
click at [613, 566] on link "Approve with Errors *" at bounding box center [643, 564] width 145 height 28
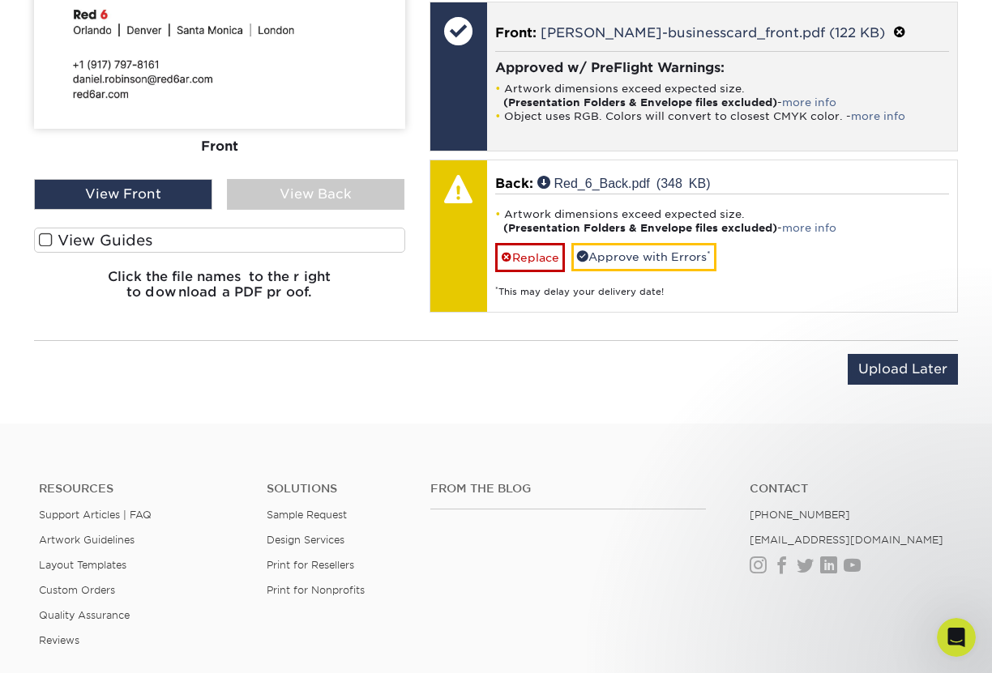
scroll to position [1078, 0]
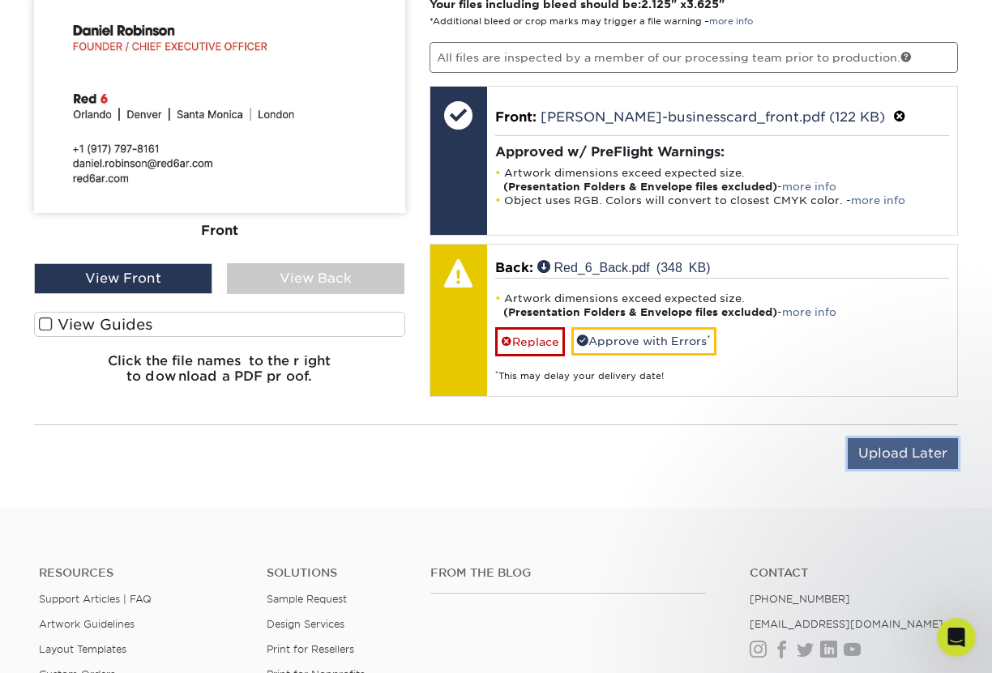
click at [881, 452] on input "Upload Later" at bounding box center [903, 453] width 110 height 31
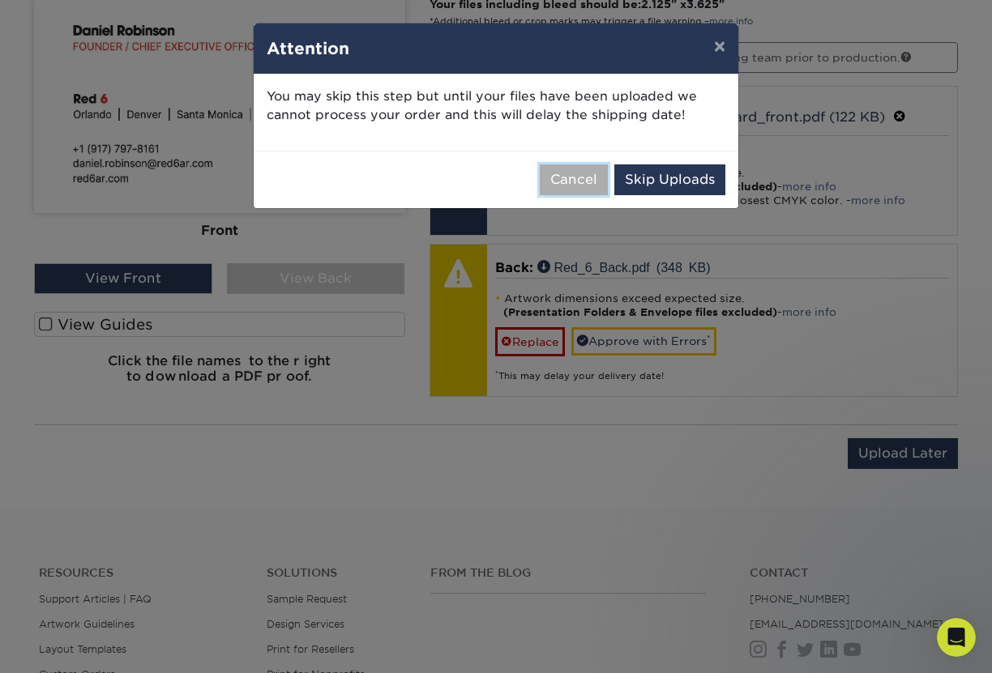
click at [593, 182] on button "Cancel" at bounding box center [574, 180] width 68 height 31
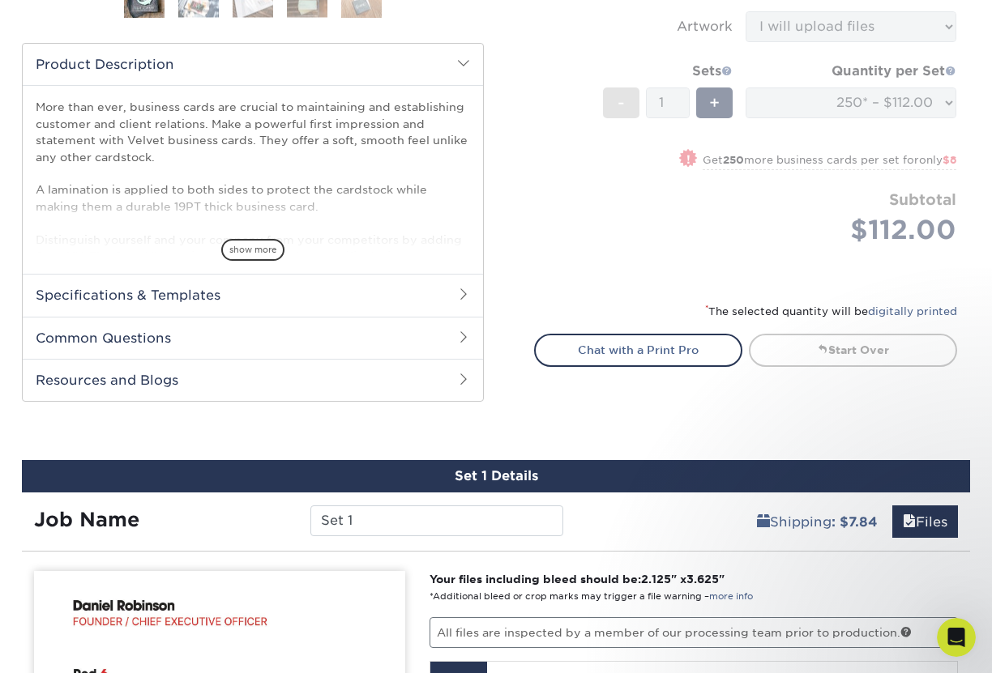
scroll to position [1017, 0]
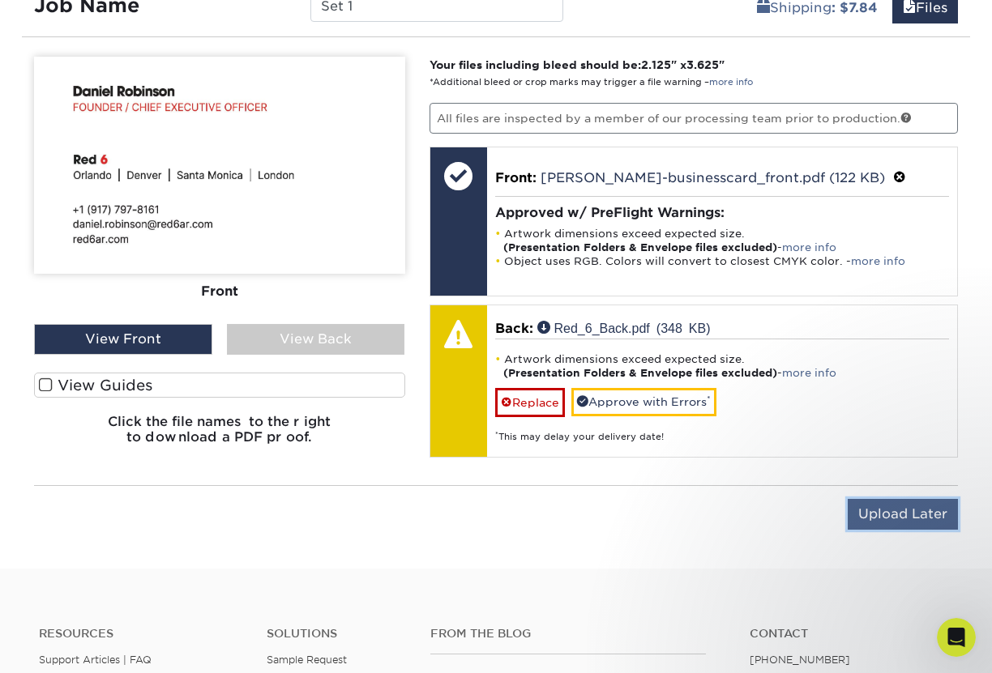
click at [927, 518] on input "Upload Later" at bounding box center [903, 514] width 110 height 31
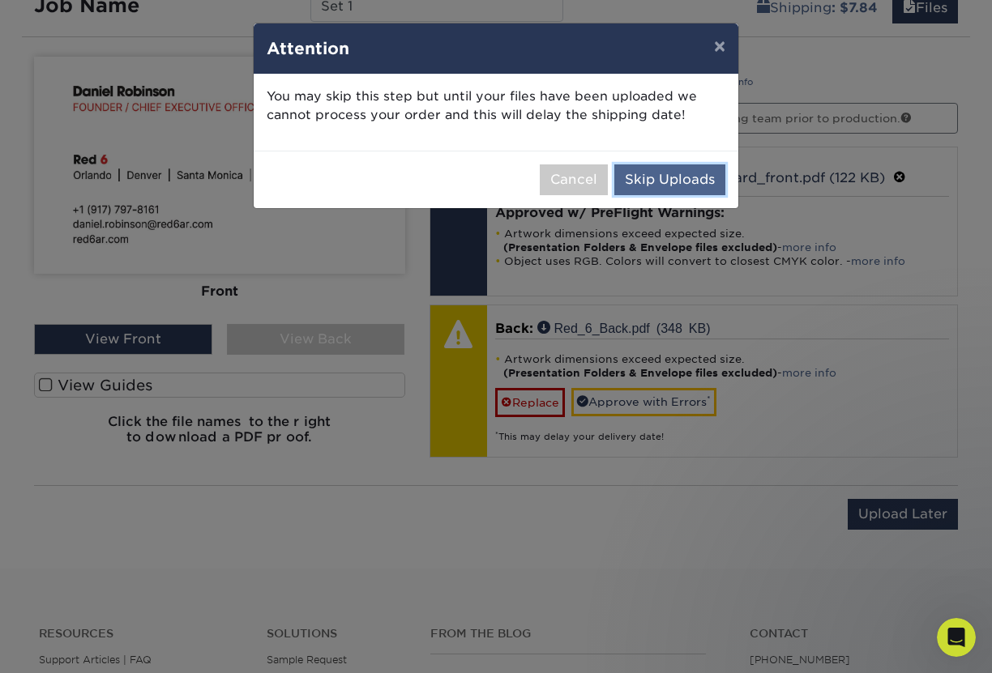
click at [690, 181] on button "Skip Uploads" at bounding box center [669, 180] width 111 height 31
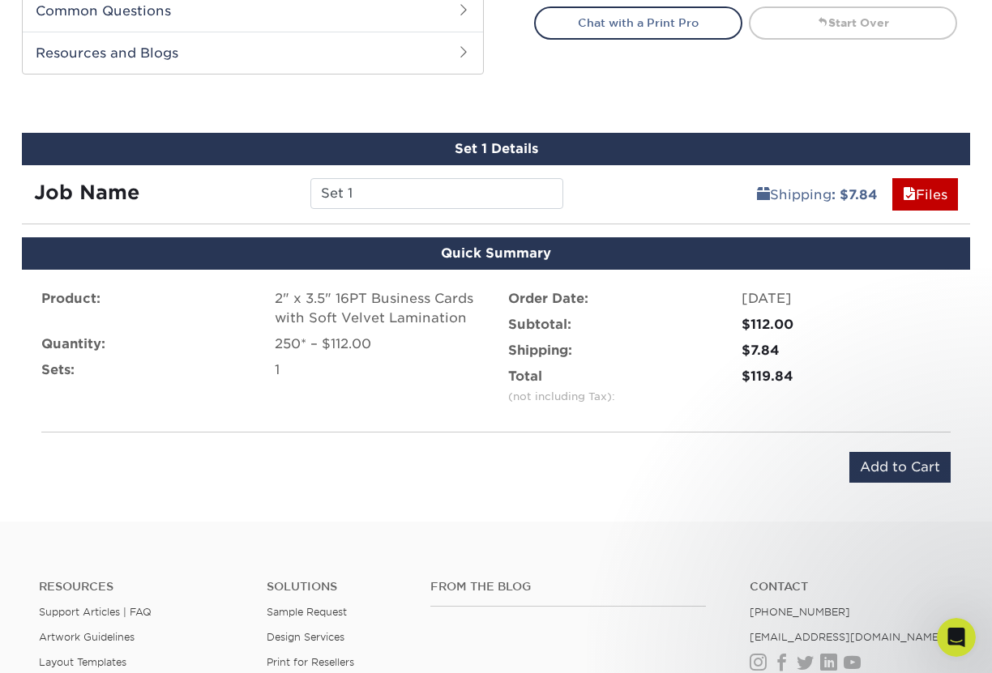
scroll to position [1015, 0]
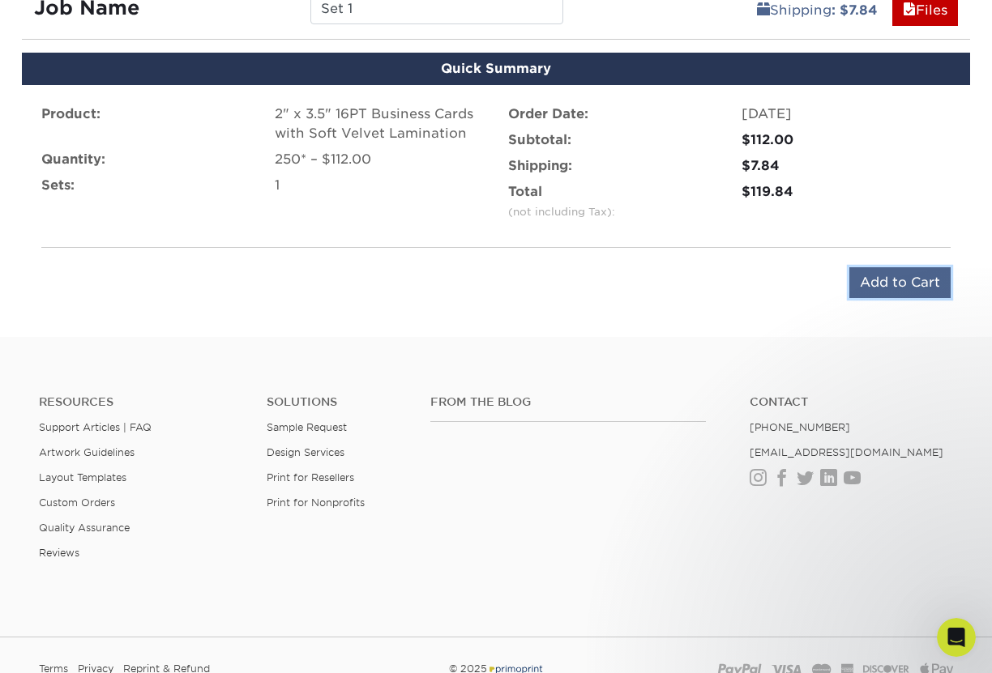
click at [881, 278] on input "Add to Cart" at bounding box center [899, 282] width 101 height 31
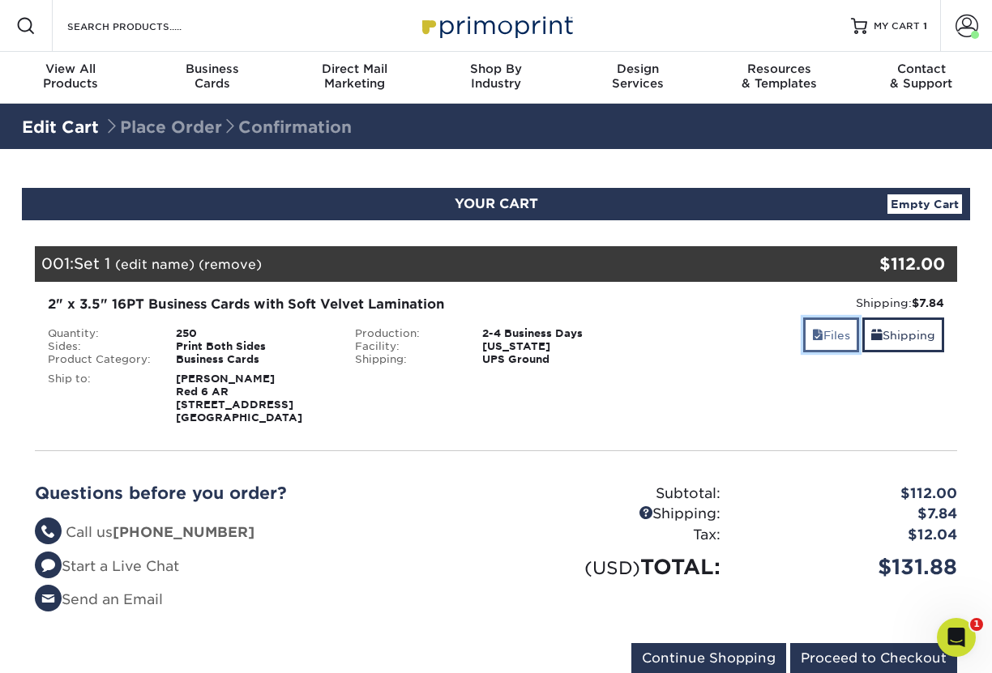
click at [831, 335] on link "Files" at bounding box center [831, 335] width 56 height 35
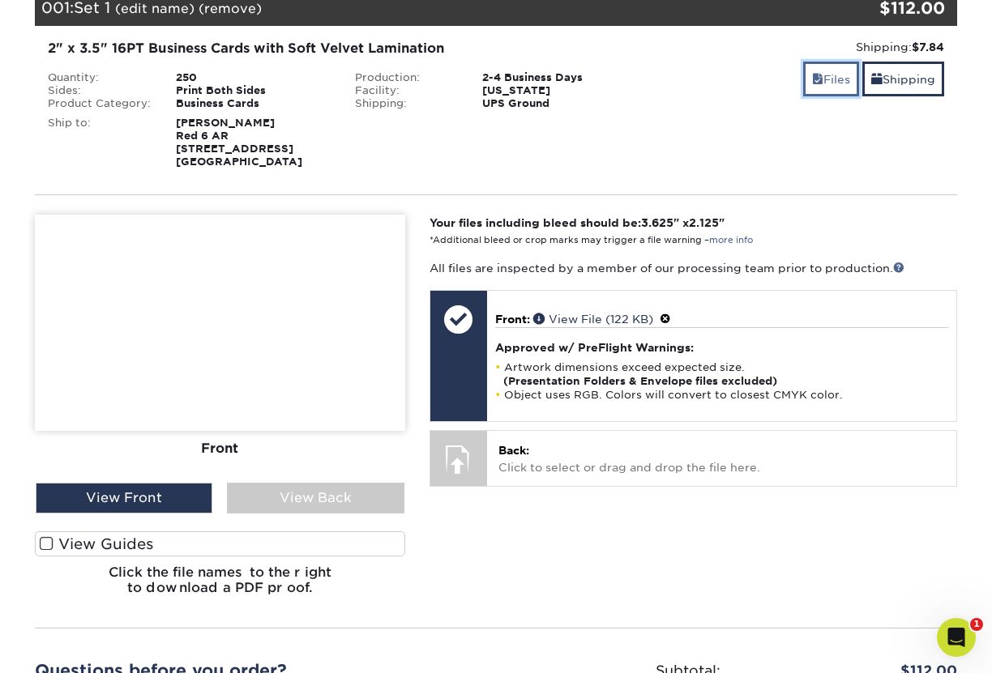
scroll to position [364, 0]
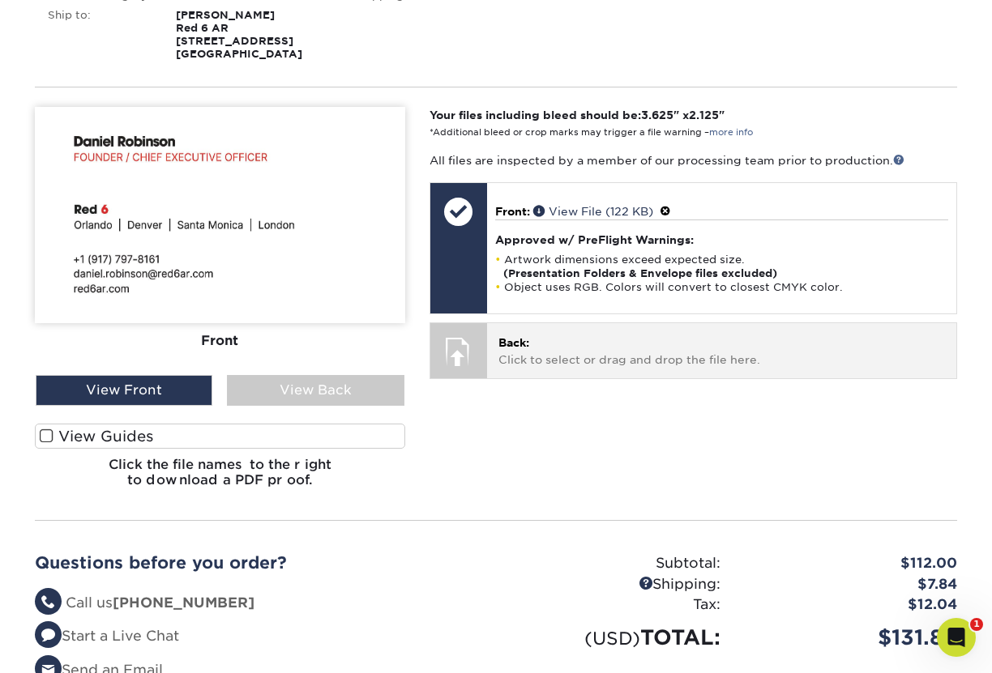
click at [584, 358] on p "Back: Click to select or drag and drop the file here." at bounding box center [721, 351] width 447 height 33
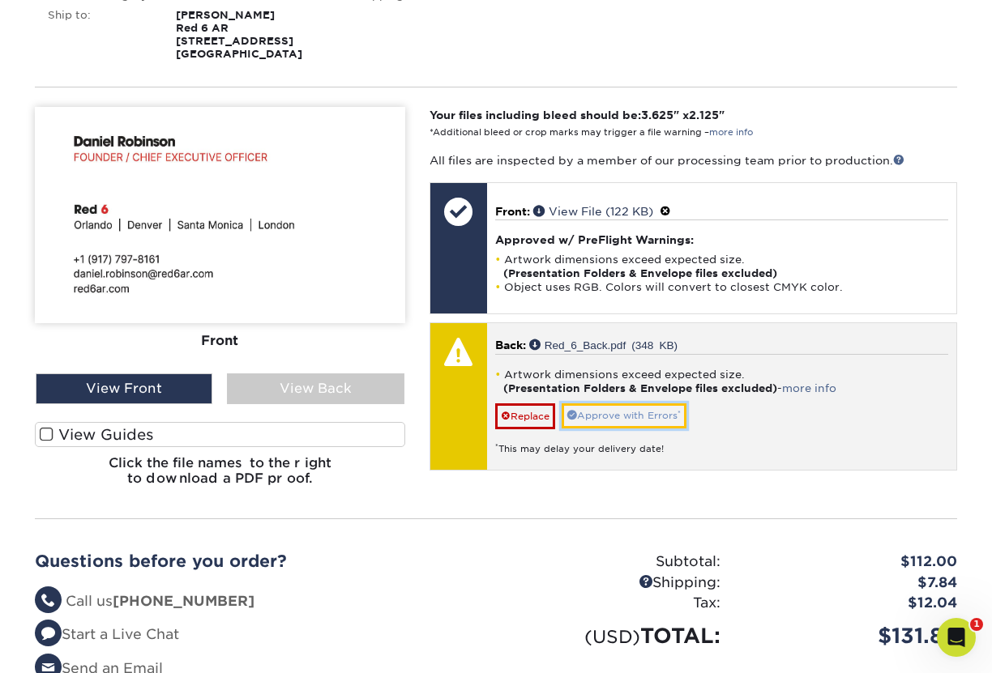
click at [626, 420] on link "Approve with Errors *" at bounding box center [624, 416] width 125 height 25
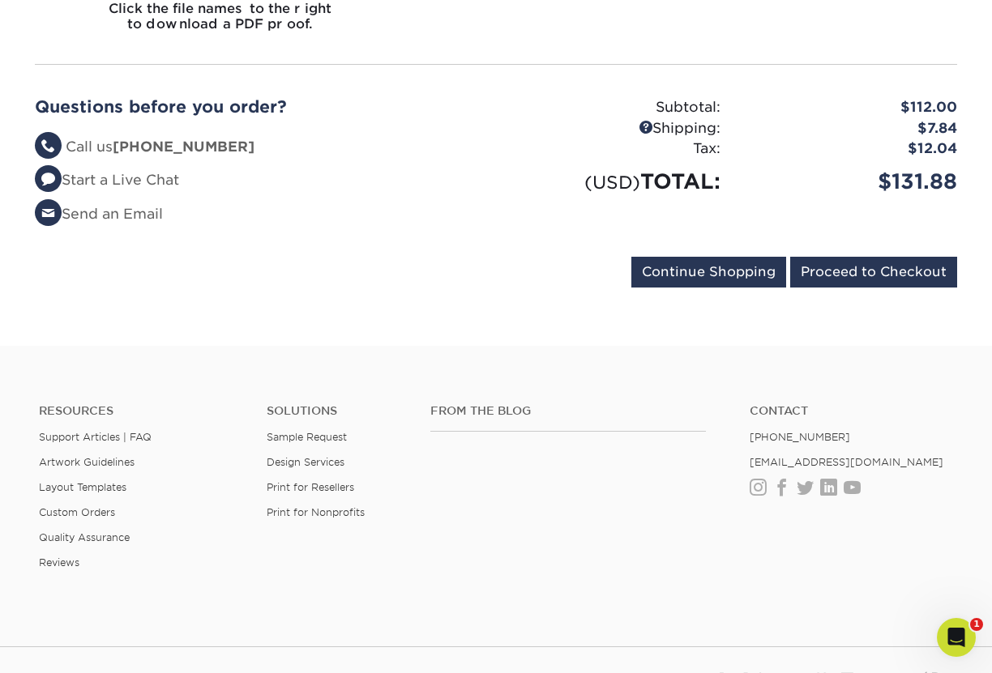
scroll to position [965, 0]
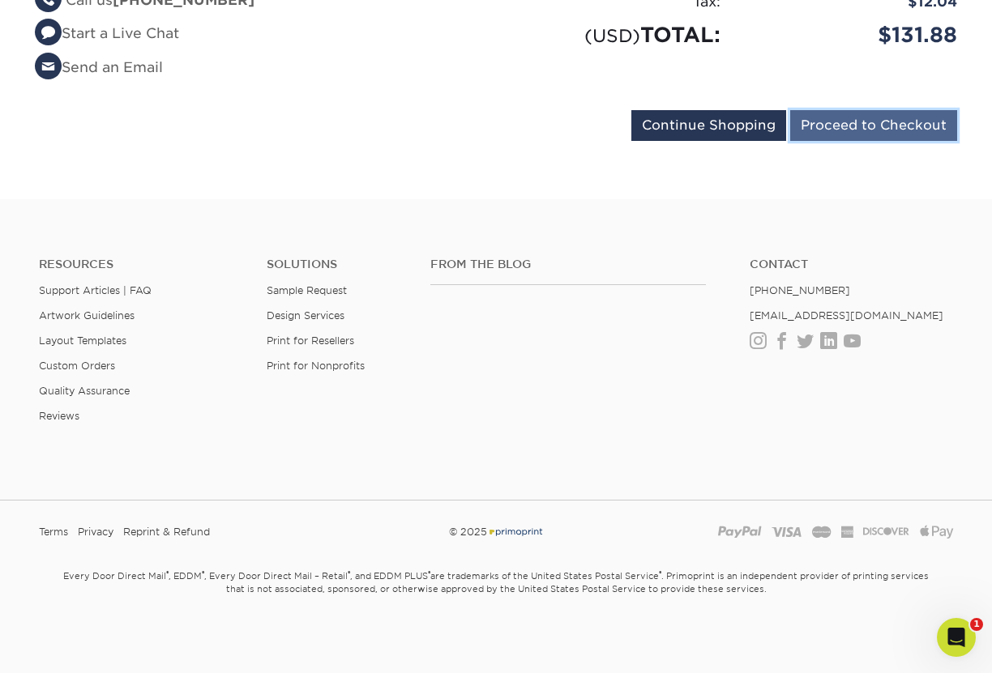
click at [879, 122] on input "Proceed to Checkout" at bounding box center [873, 125] width 167 height 31
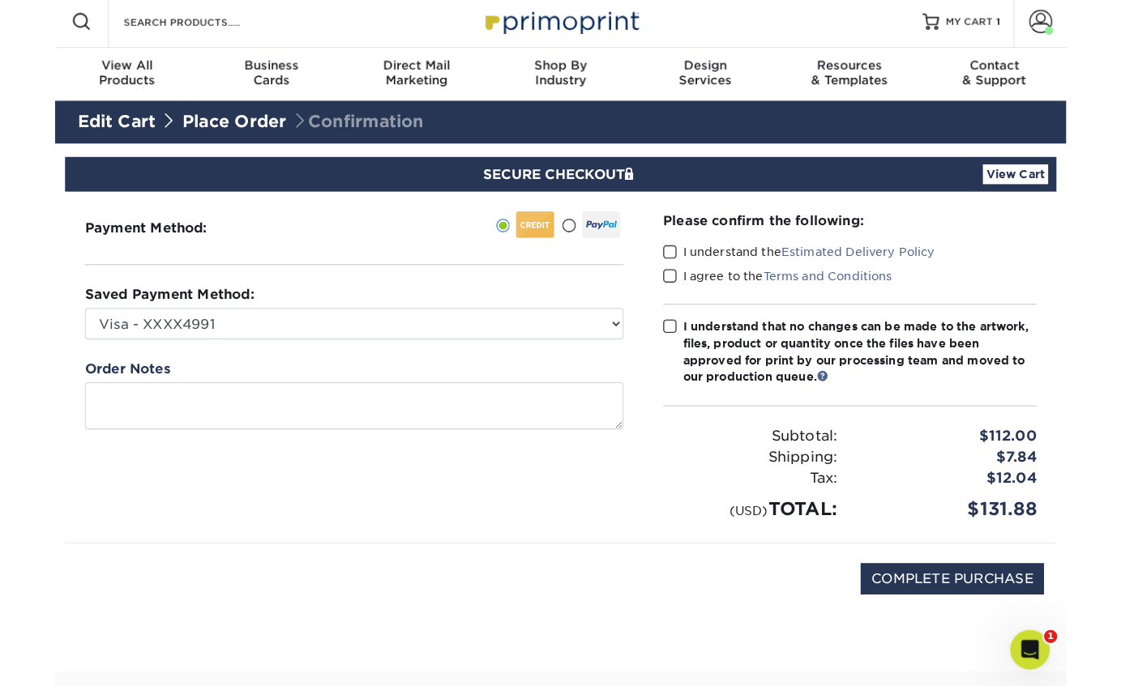
scroll to position [11, 0]
